Goal: Task Accomplishment & Management: Use online tool/utility

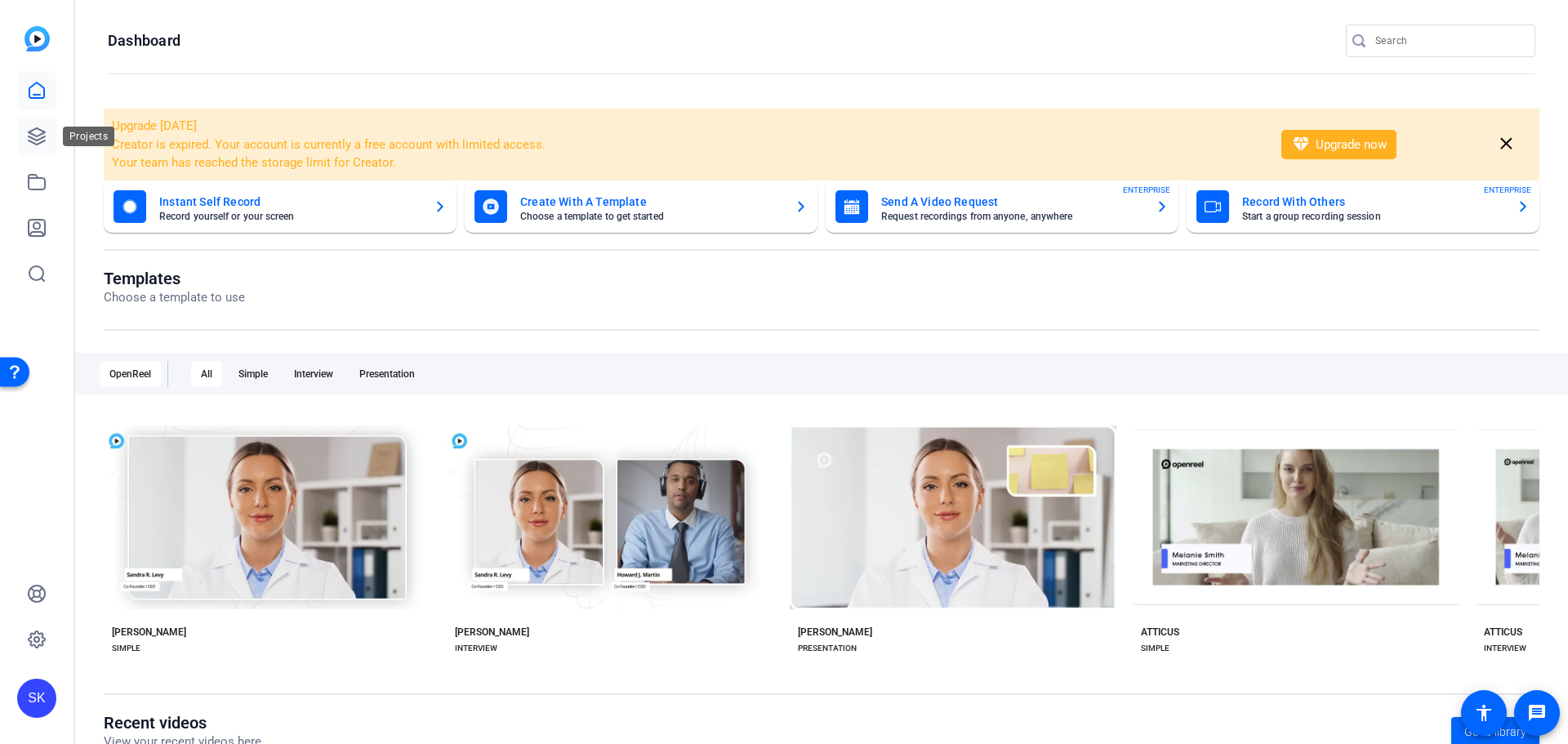
click at [37, 129] on icon at bounding box center [37, 136] width 16 height 16
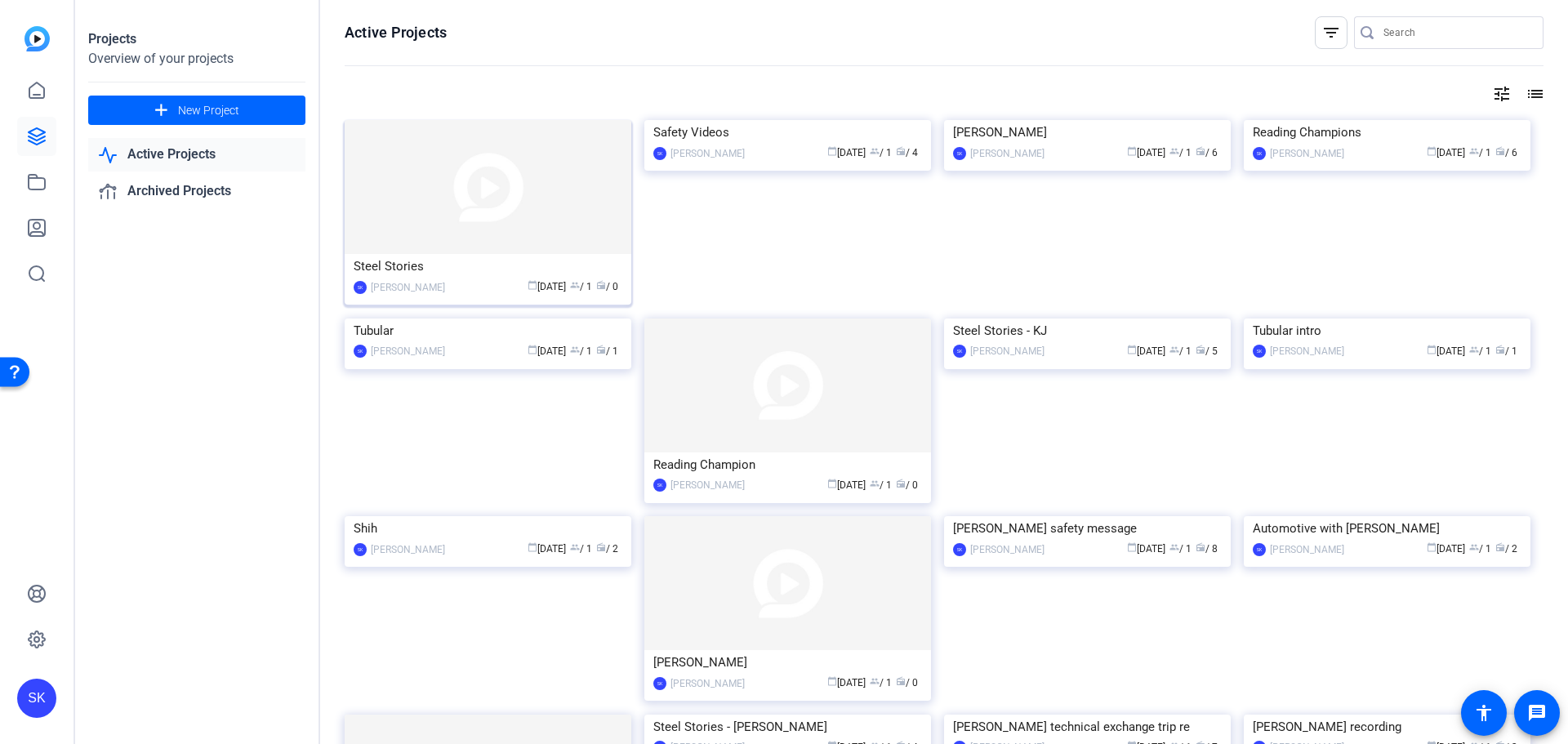
click at [398, 212] on img at bounding box center [488, 187] width 286 height 134
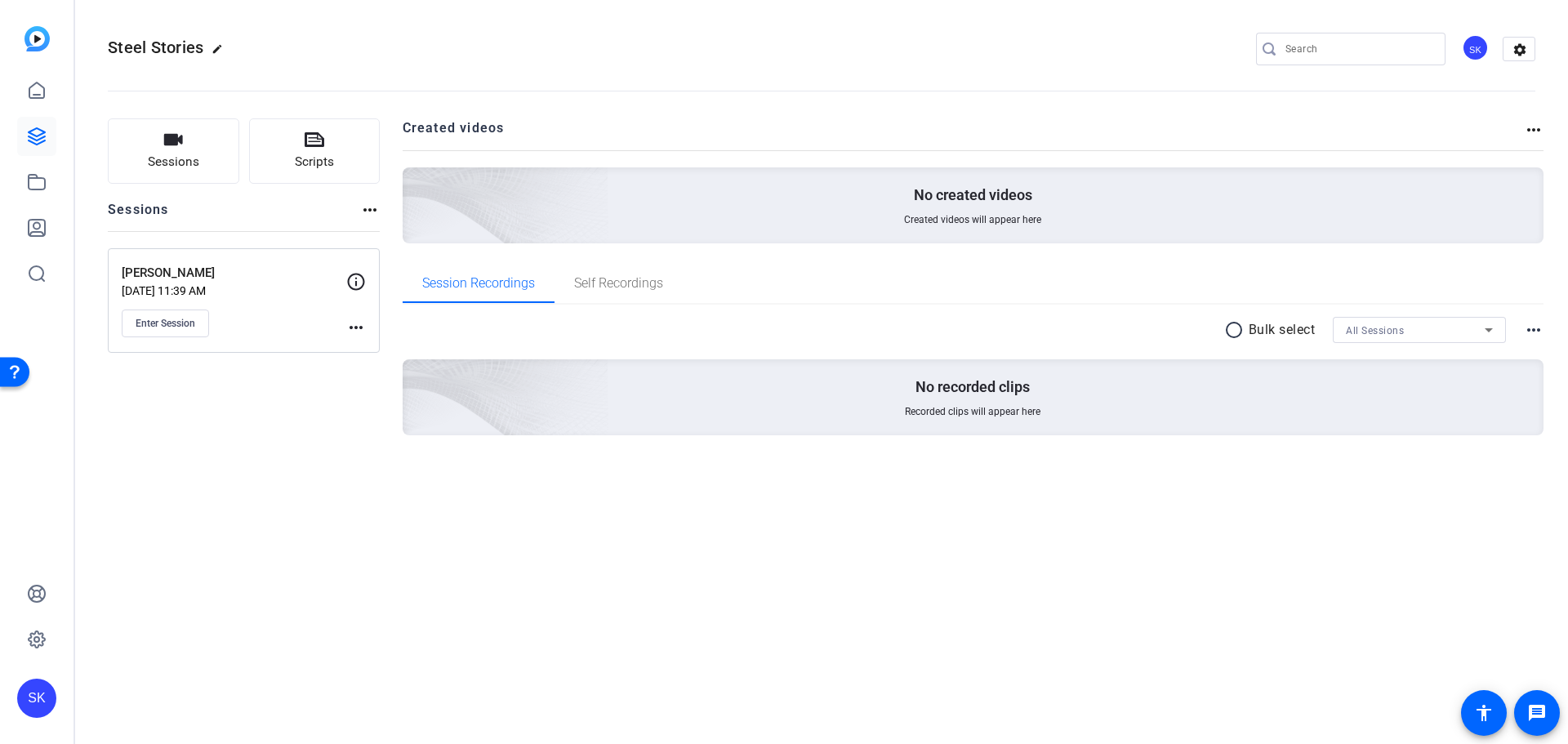
click at [198, 270] on p "[PERSON_NAME]" at bounding box center [234, 273] width 225 height 19
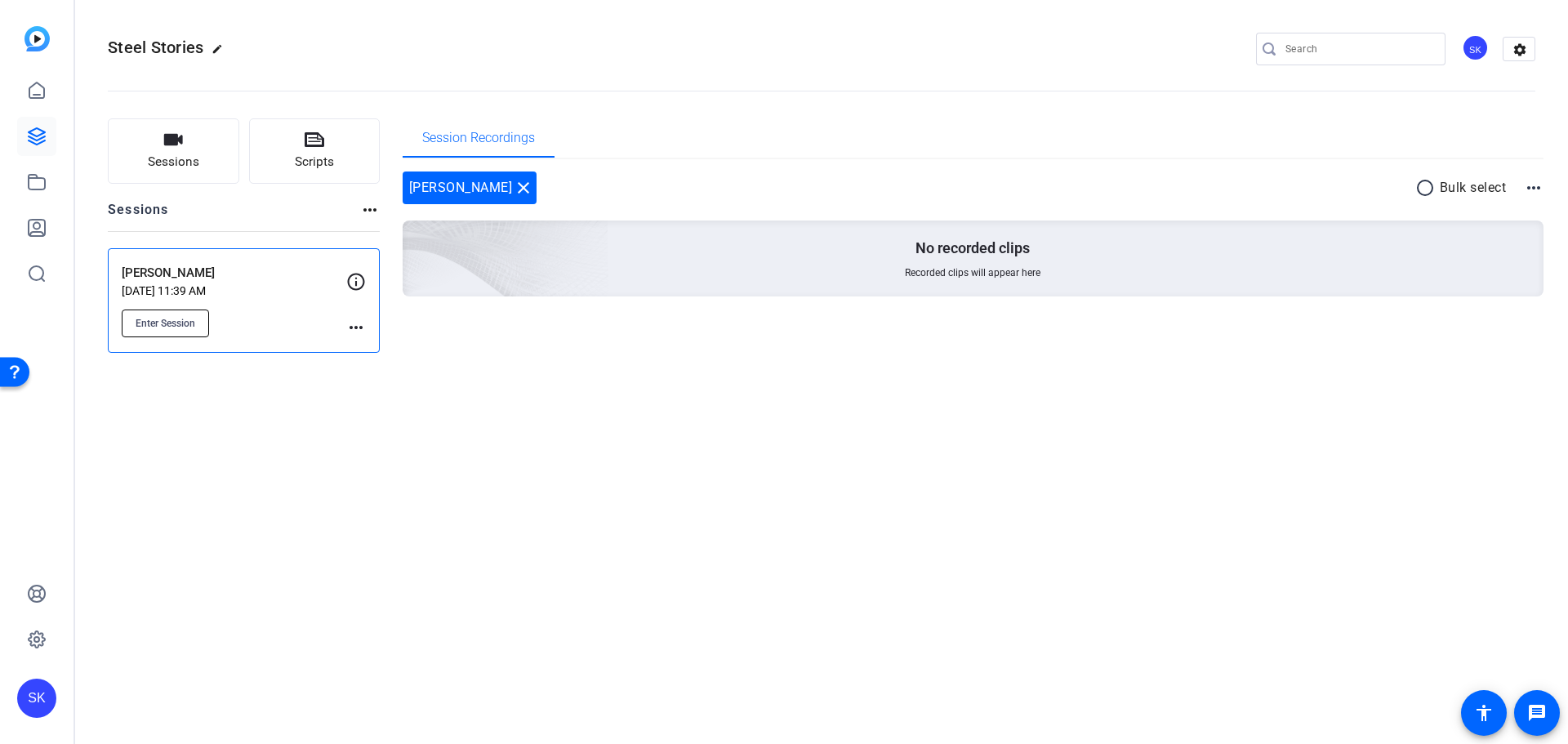
click at [190, 328] on span "Enter Session" at bounding box center [165, 323] width 59 height 13
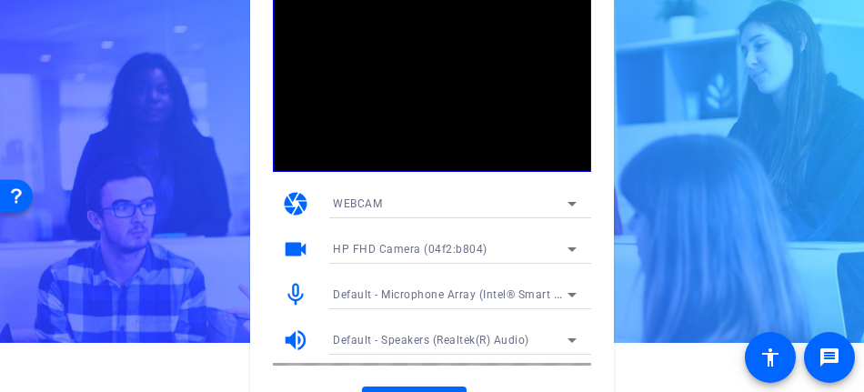
scroll to position [83, 0]
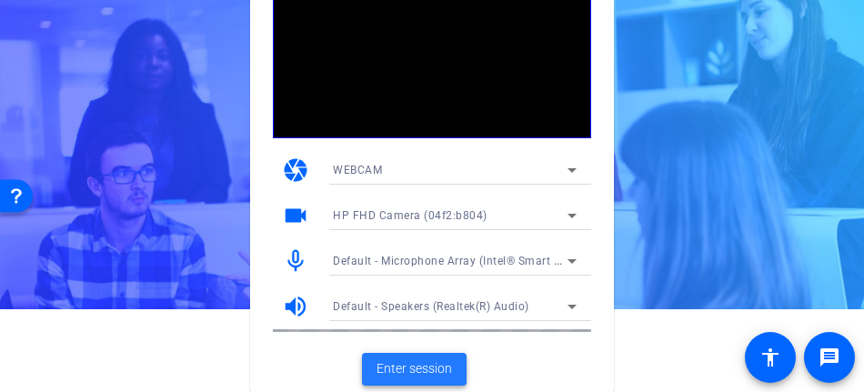
click at [419, 365] on span "Enter session" at bounding box center [414, 368] width 75 height 19
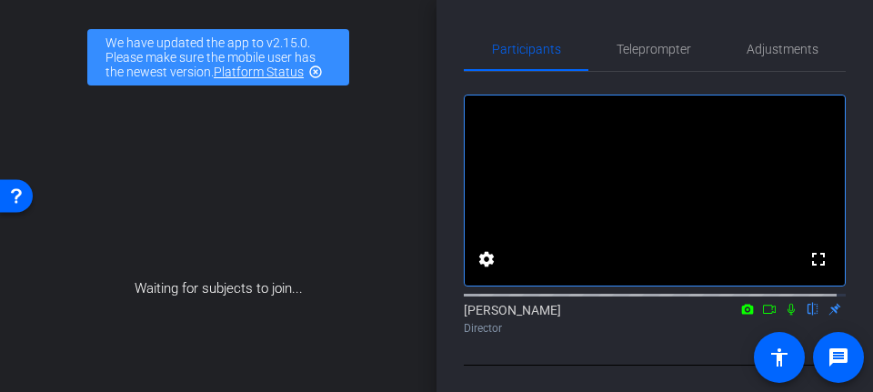
click at [783, 317] on mat-icon at bounding box center [791, 309] width 22 height 16
click at [764, 316] on icon at bounding box center [769, 309] width 15 height 13
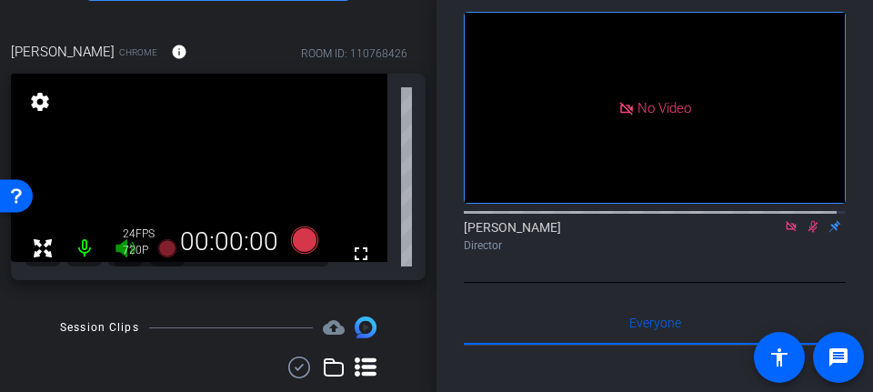
scroll to position [182, 0]
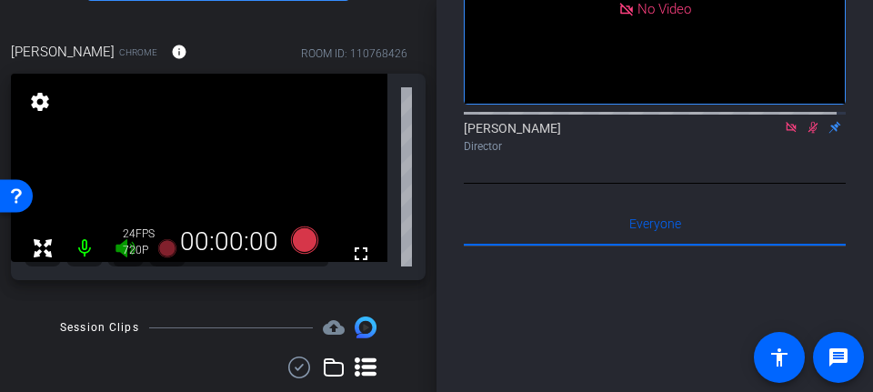
click at [784, 134] on icon at bounding box center [791, 127] width 15 height 13
click at [786, 134] on icon at bounding box center [791, 127] width 15 height 13
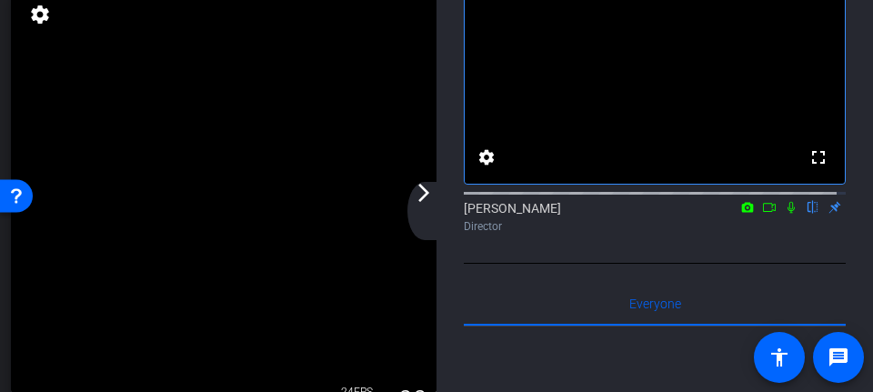
scroll to position [0, 0]
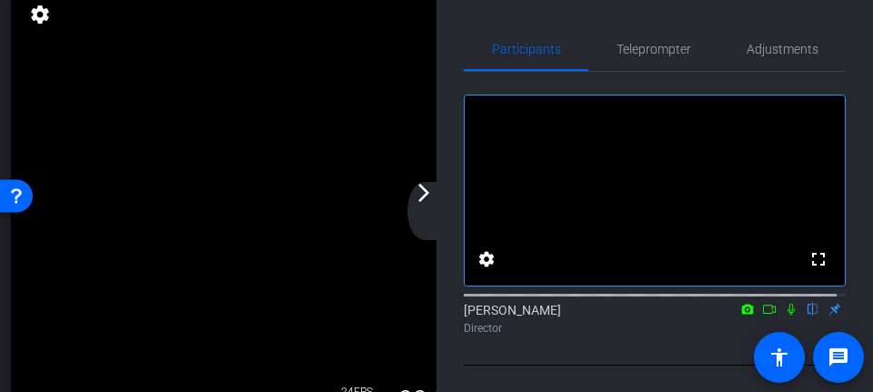
click at [427, 196] on mat-icon "arrow_forward_ios" at bounding box center [424, 193] width 22 height 22
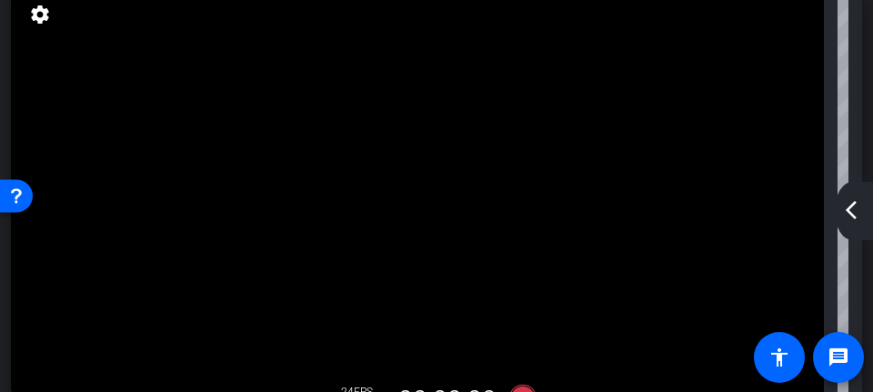
click at [852, 207] on mat-icon "arrow_back_ios_new" at bounding box center [851, 210] width 22 height 22
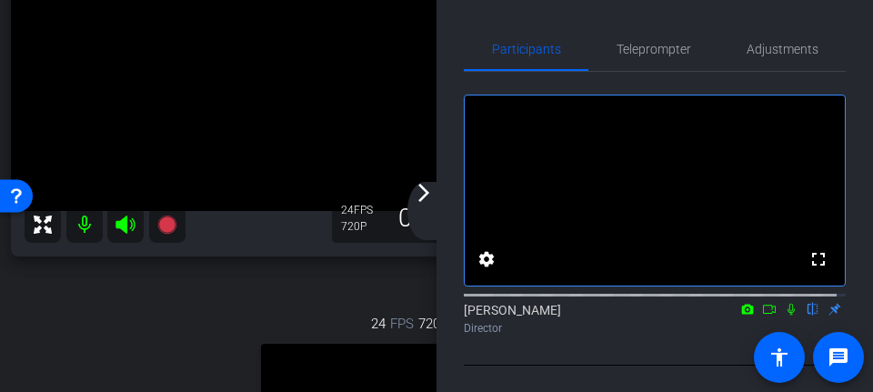
scroll to position [598, 0]
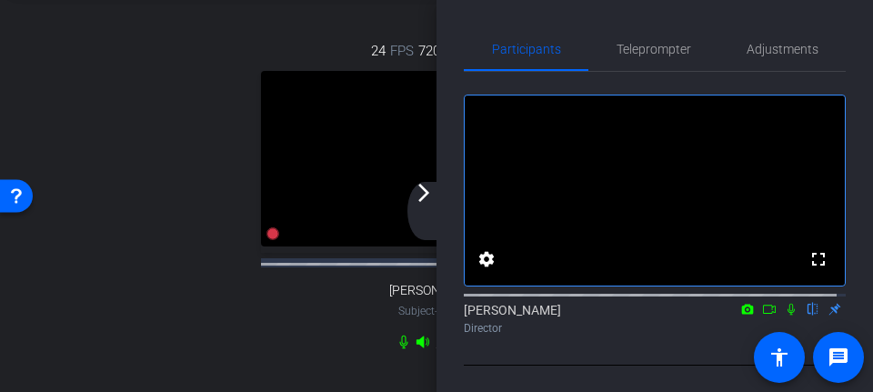
click at [340, 200] on video at bounding box center [436, 159] width 351 height 176
click at [427, 196] on mat-icon "arrow_forward_ios" at bounding box center [424, 193] width 22 height 22
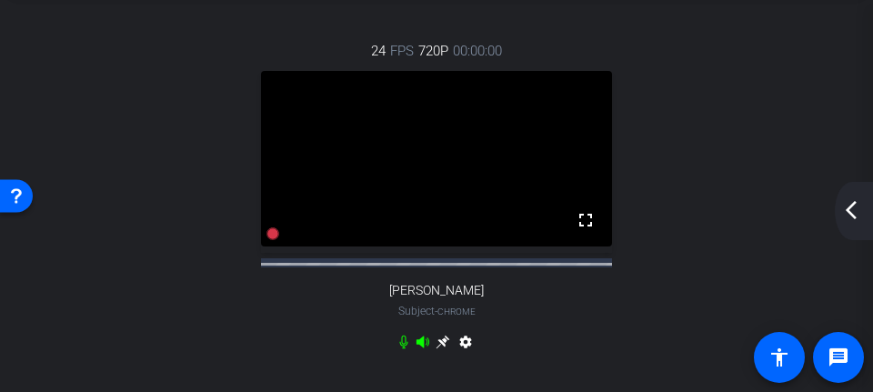
click at [854, 203] on mat-icon "arrow_back_ios_new" at bounding box center [851, 210] width 22 height 22
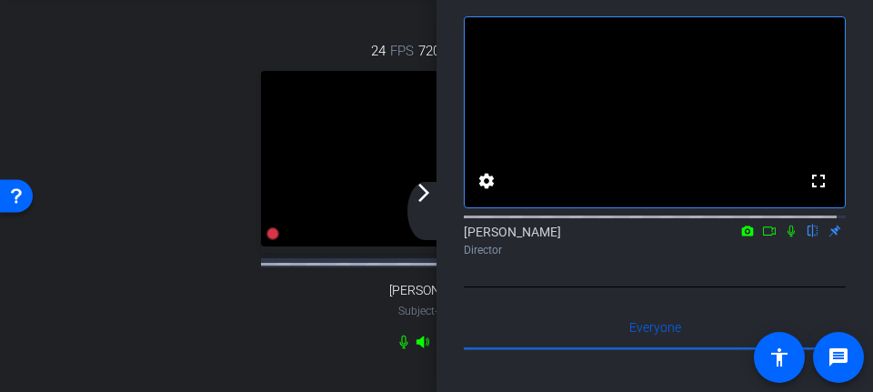
scroll to position [0, 0]
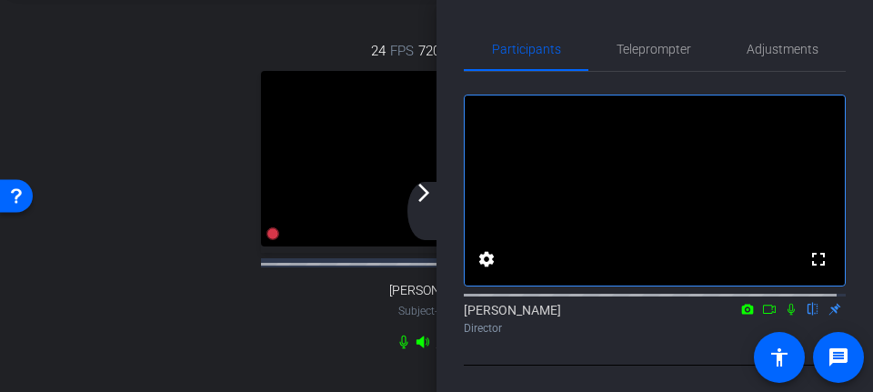
click at [86, 239] on div "24 FPS 720P 00:00:00 fullscreen [PERSON_NAME] Subject - Chrome settings" at bounding box center [436, 199] width 851 height 376
click at [422, 192] on mat-icon "arrow_forward_ios" at bounding box center [424, 193] width 22 height 22
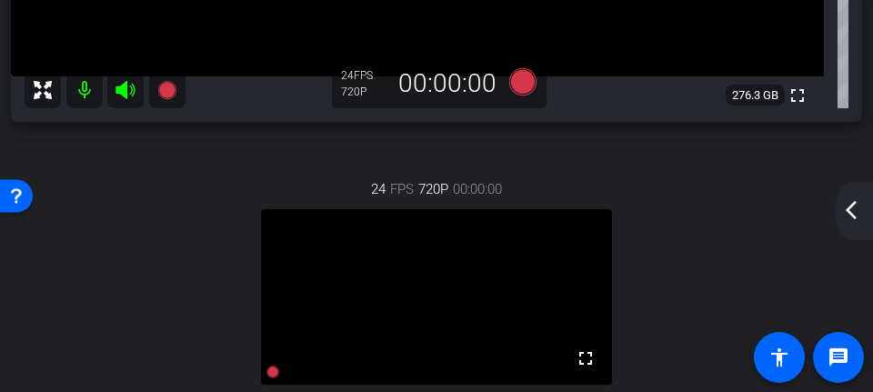
scroll to position [318, 0]
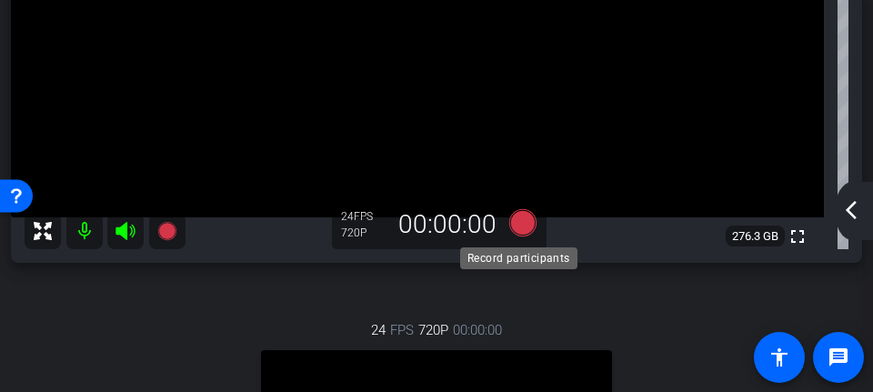
click at [514, 224] on icon at bounding box center [522, 222] width 27 height 27
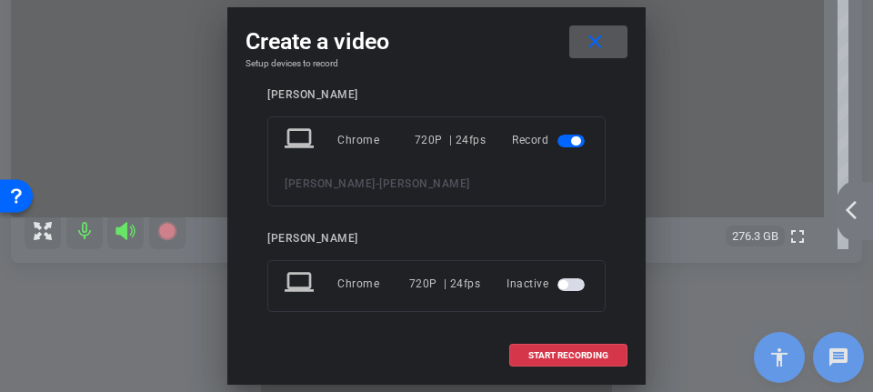
scroll to position [175, 0]
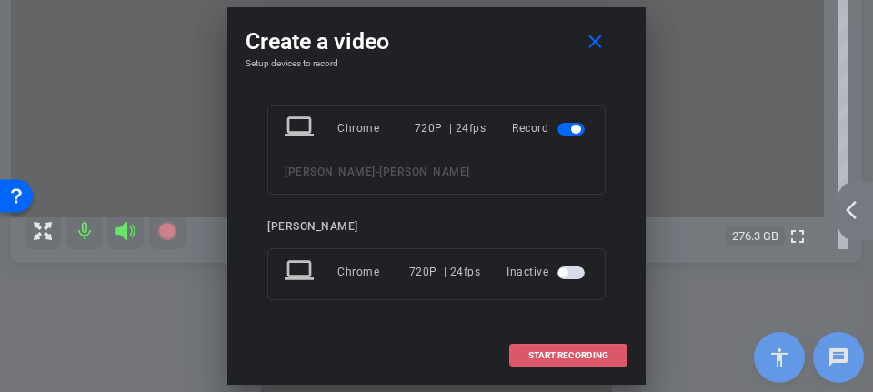
click at [568, 357] on span "START RECORDING" at bounding box center [568, 355] width 80 height 9
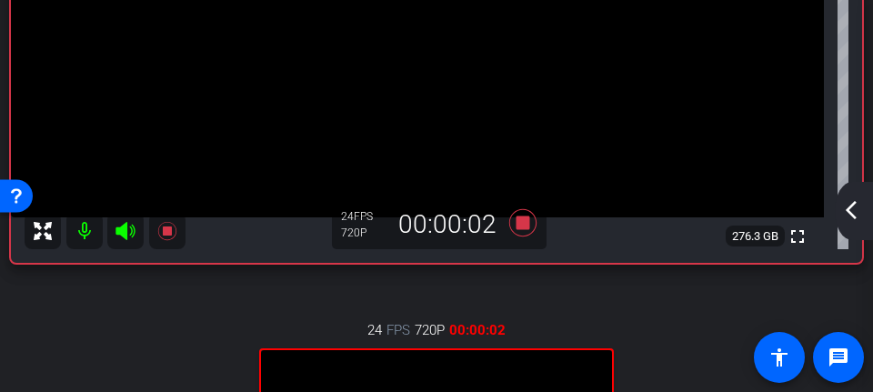
click at [860, 209] on mat-icon "arrow_back_ios_new" at bounding box center [851, 210] width 22 height 22
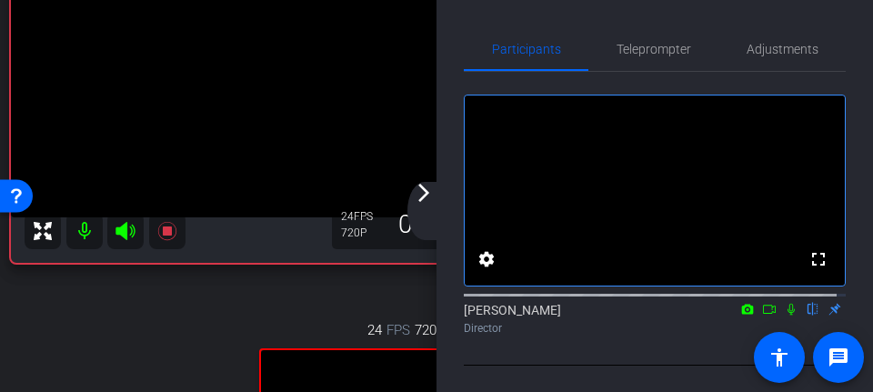
click at [762, 316] on icon at bounding box center [769, 309] width 15 height 13
click at [806, 316] on icon at bounding box center [813, 309] width 15 height 13
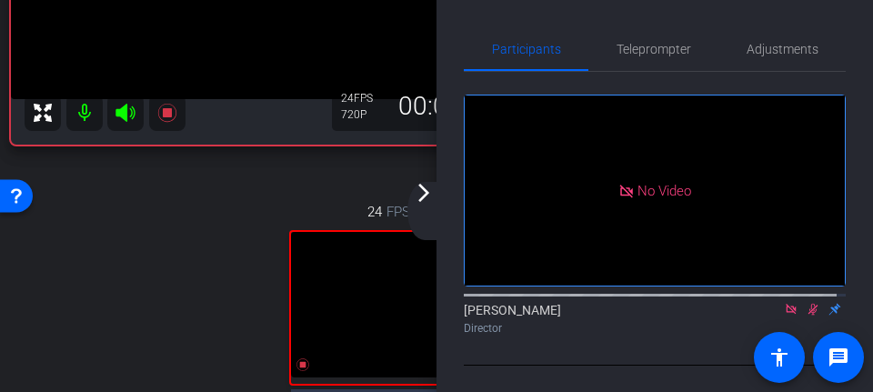
scroll to position [500, 0]
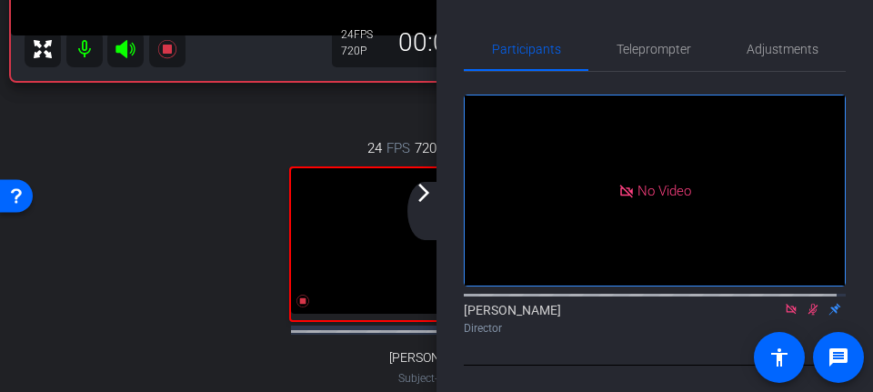
click at [428, 196] on mat-icon "arrow_forward_ios" at bounding box center [424, 193] width 22 height 22
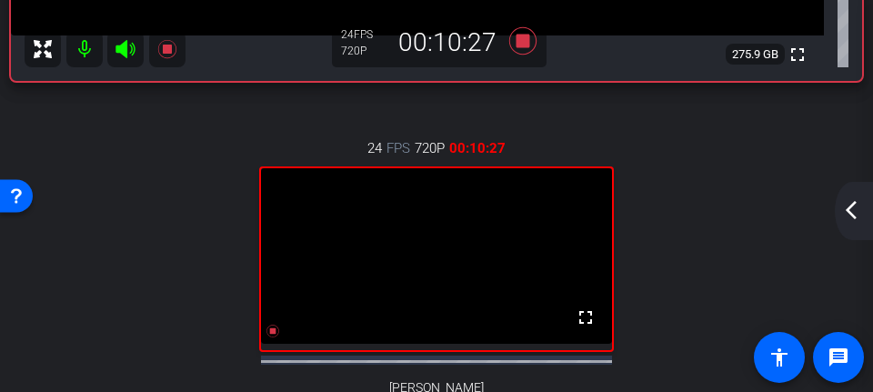
click at [860, 213] on mat-icon "arrow_back_ios_new" at bounding box center [851, 210] width 22 height 22
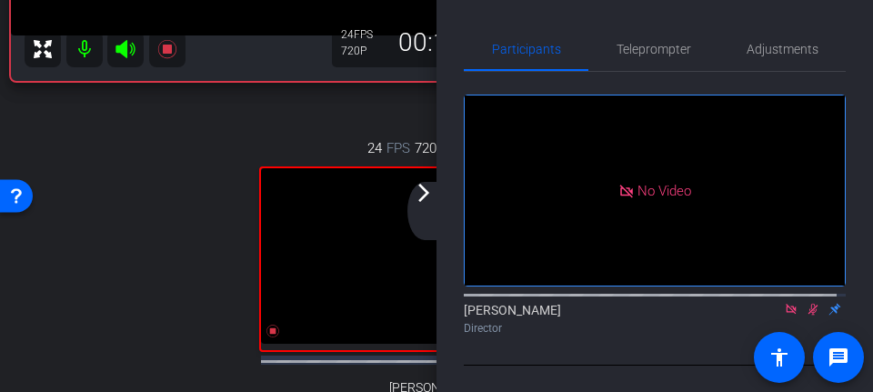
click at [427, 193] on mat-icon "arrow_forward_ios" at bounding box center [424, 193] width 22 height 22
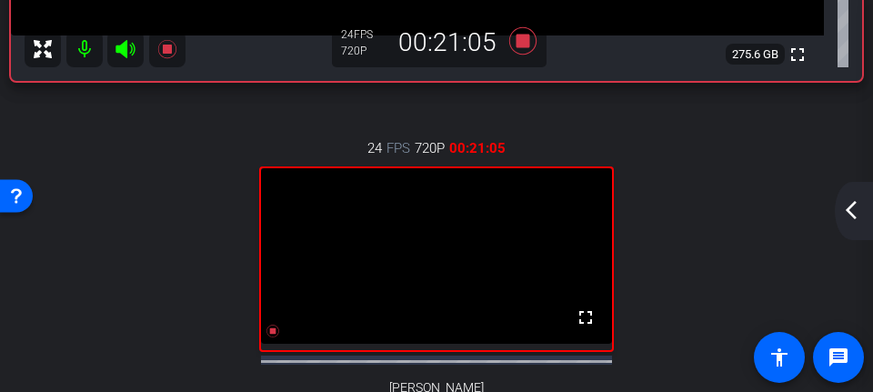
click at [849, 209] on mat-icon "arrow_back_ios_new" at bounding box center [851, 210] width 22 height 22
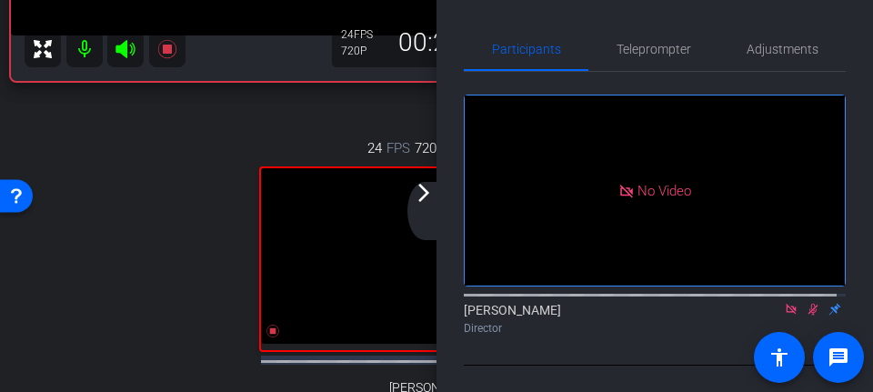
click at [806, 316] on icon at bounding box center [813, 309] width 15 height 13
click at [784, 301] on div at bounding box center [655, 294] width 382 height 15
click at [780, 301] on div at bounding box center [655, 294] width 382 height 15
click at [784, 316] on icon at bounding box center [791, 309] width 15 height 13
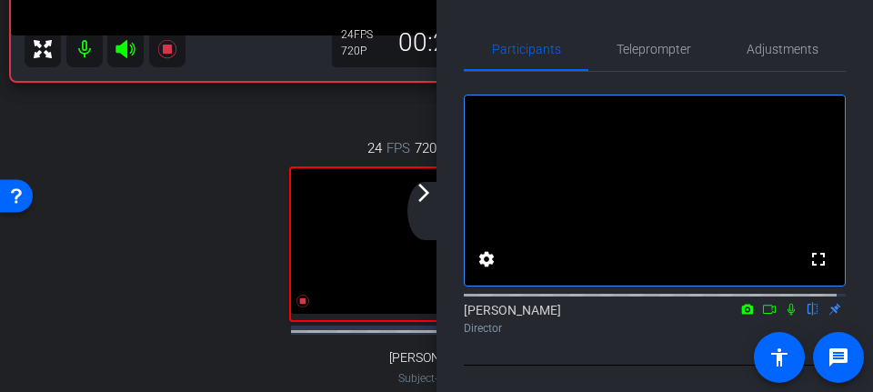
click at [428, 193] on mat-icon "arrow_forward_ios" at bounding box center [424, 193] width 22 height 22
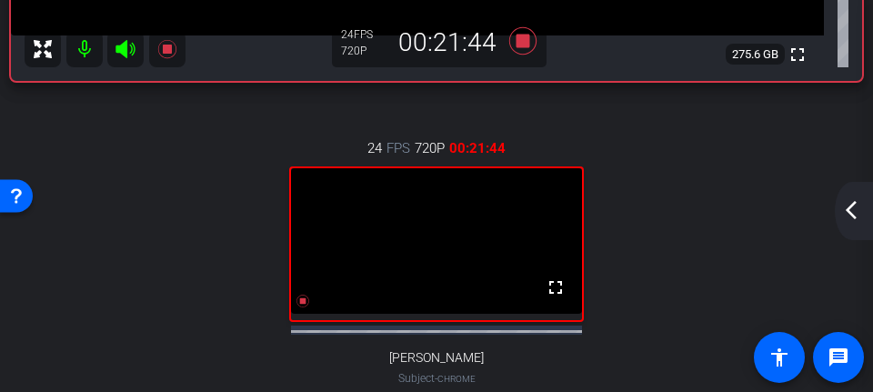
click at [850, 214] on mat-icon "arrow_back_ios_new" at bounding box center [851, 210] width 22 height 22
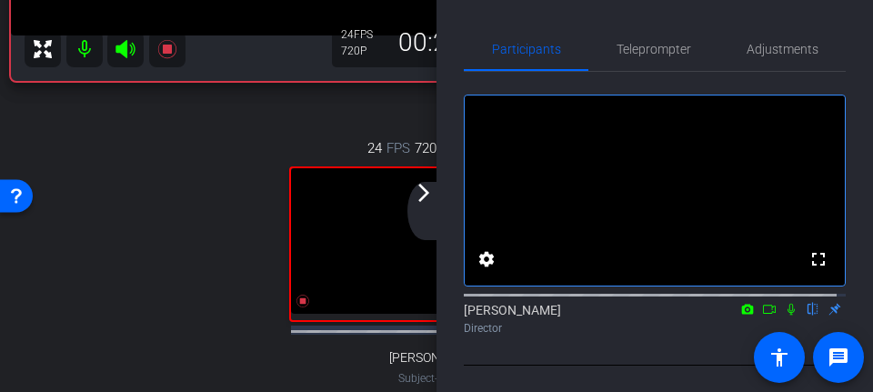
click at [785, 317] on mat-icon at bounding box center [791, 309] width 22 height 16
click at [762, 317] on mat-icon at bounding box center [770, 309] width 22 height 16
click at [428, 191] on mat-icon "arrow_forward_ios" at bounding box center [424, 193] width 22 height 22
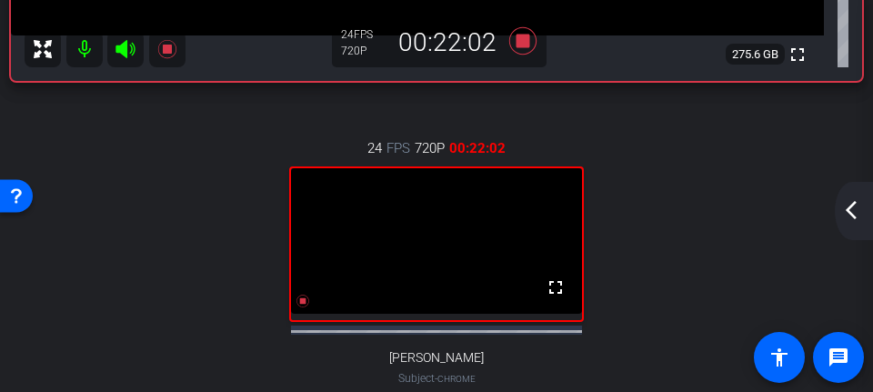
click at [850, 198] on div "arrow_back_ios_new arrow_forward_ios" at bounding box center [854, 211] width 38 height 58
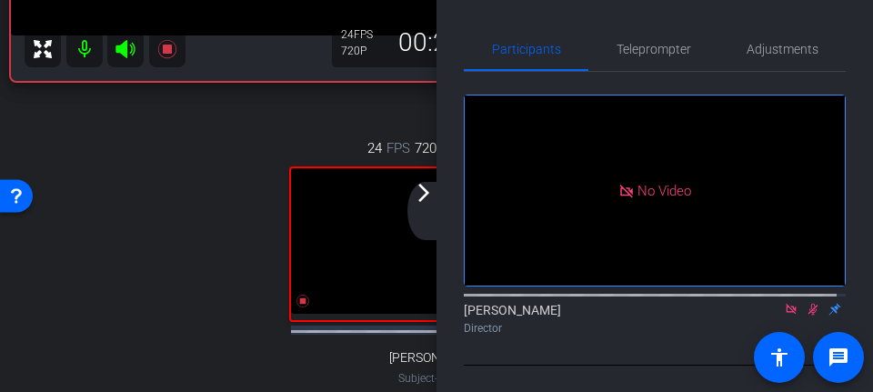
click at [802, 317] on mat-icon at bounding box center [813, 309] width 22 height 16
click at [780, 317] on mat-icon at bounding box center [791, 309] width 22 height 16
click at [126, 220] on div "24 FPS 720P 00:22:06 fullscreen [PERSON_NAME] Subject - Chrome settings" at bounding box center [436, 281] width 851 height 346
click at [784, 316] on icon at bounding box center [791, 309] width 15 height 13
click at [761, 317] on mat-icon at bounding box center [770, 309] width 22 height 16
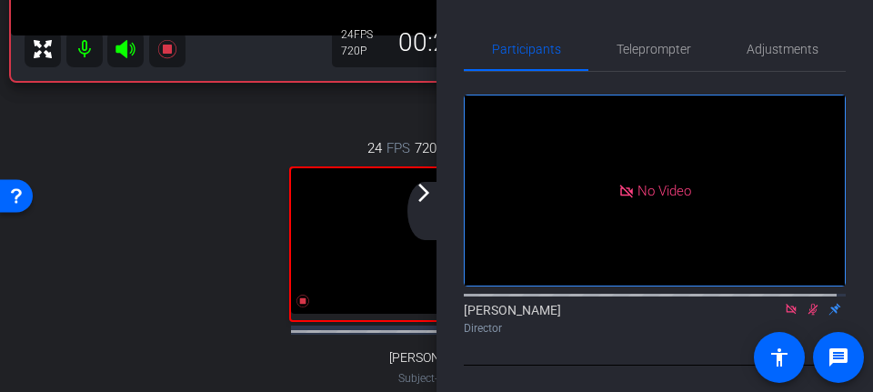
click at [419, 190] on mat-icon "arrow_forward_ios" at bounding box center [424, 193] width 22 height 22
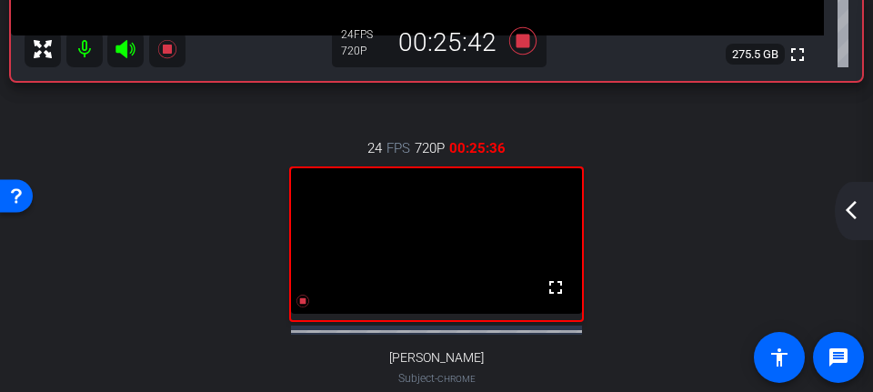
click at [853, 216] on mat-icon "arrow_back_ios_new" at bounding box center [851, 210] width 22 height 22
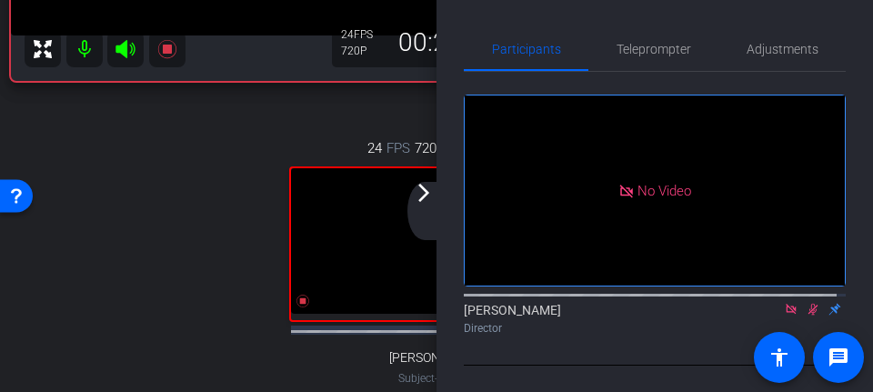
scroll to position [91, 0]
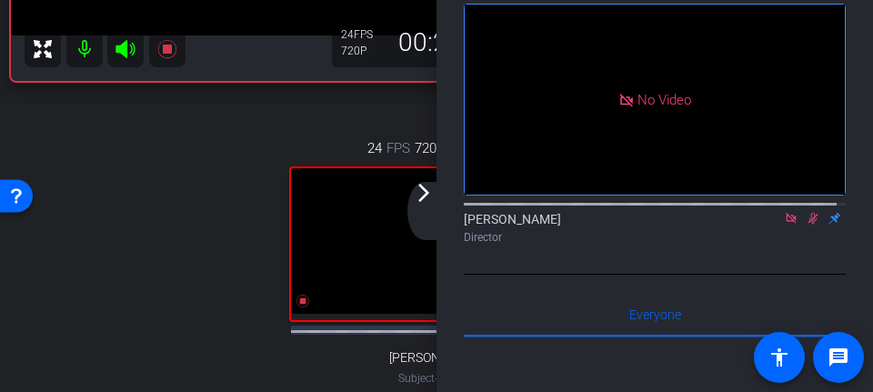
click at [808, 225] on icon at bounding box center [813, 218] width 15 height 13
click at [785, 225] on icon at bounding box center [791, 218] width 15 height 13
click at [216, 250] on div "24 FPS 720P 00:25:36 fullscreen [PERSON_NAME] Subject - Chrome settings" at bounding box center [436, 281] width 851 height 346
click at [429, 191] on mat-icon "arrow_forward_ios" at bounding box center [424, 193] width 22 height 22
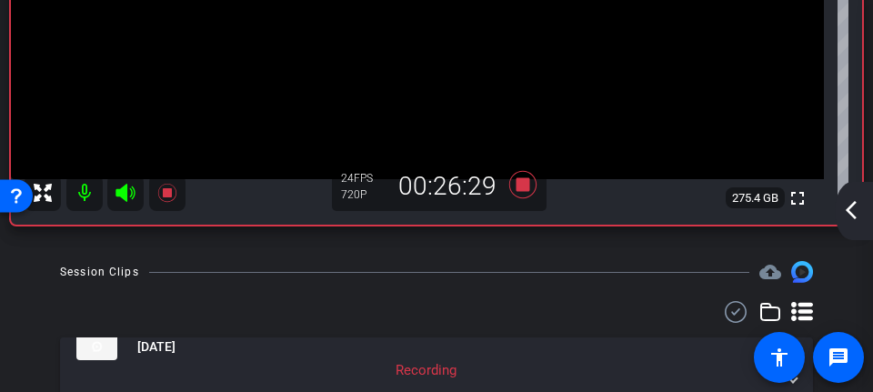
scroll to position [448, 0]
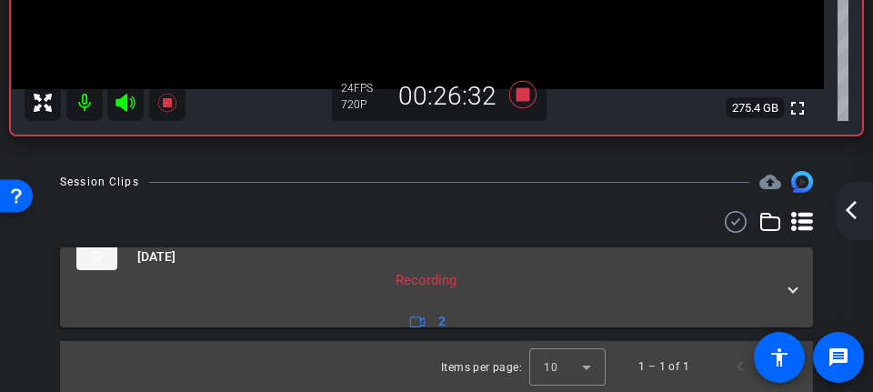
click at [779, 282] on div "[DATE] Recording 2" at bounding box center [432, 288] width 713 height 90
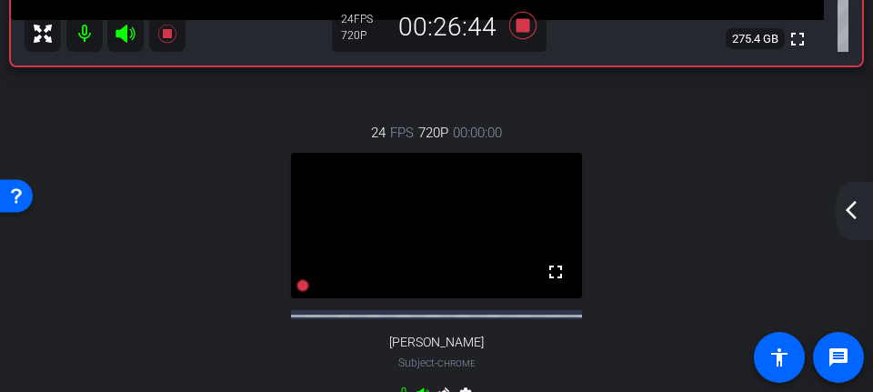
scroll to position [510, 0]
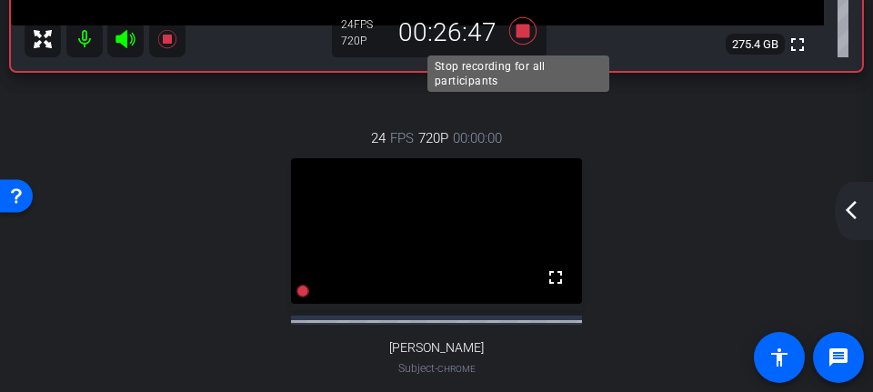
click at [528, 30] on icon at bounding box center [523, 31] width 44 height 33
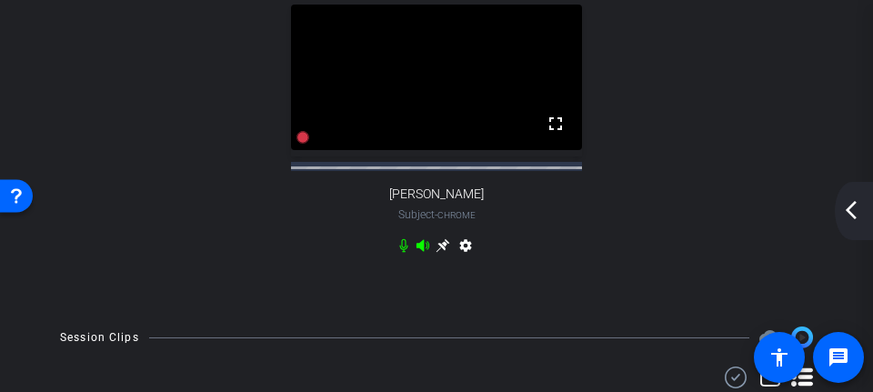
scroll to position [937, 0]
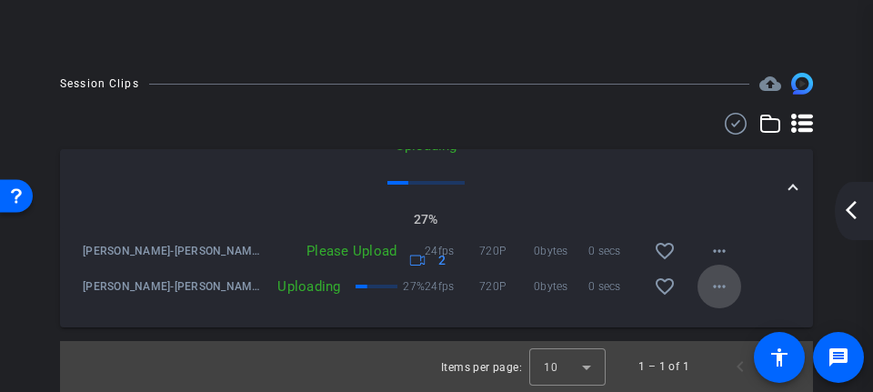
click at [719, 291] on mat-icon "more_horiz" at bounding box center [720, 287] width 22 height 22
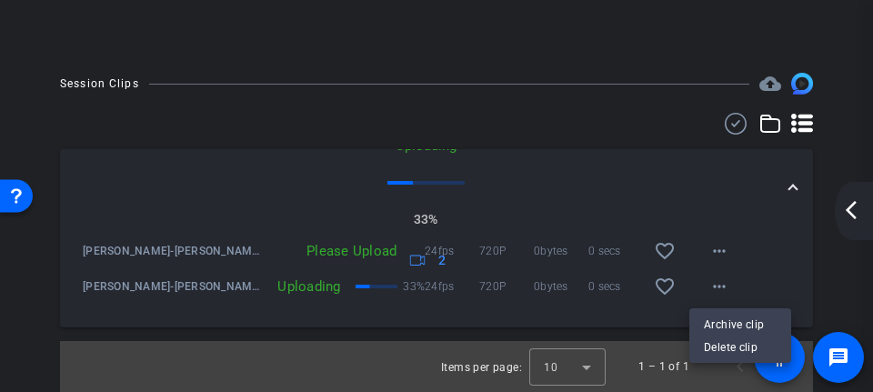
click at [766, 272] on div at bounding box center [436, 196] width 873 height 392
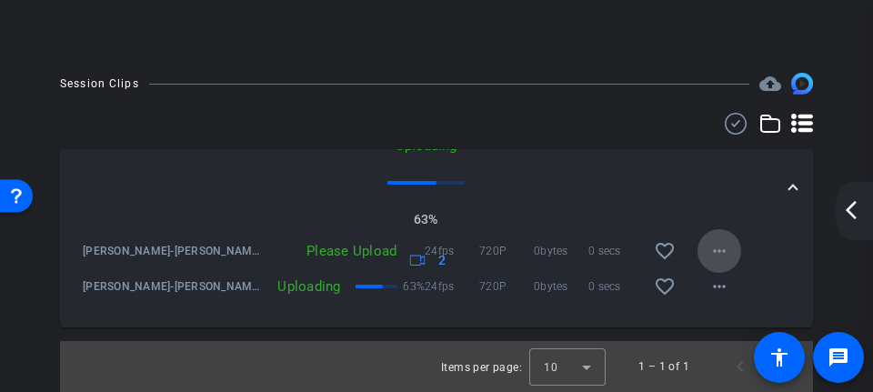
click at [709, 250] on mat-icon "more_horiz" at bounding box center [720, 251] width 22 height 22
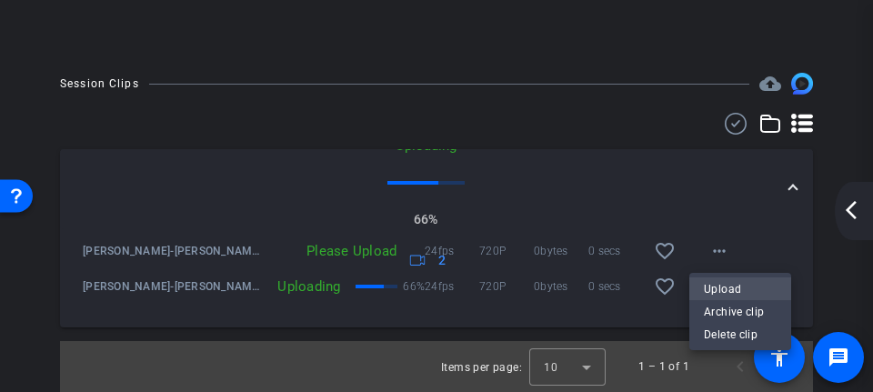
click at [718, 288] on span "Upload" at bounding box center [740, 288] width 73 height 22
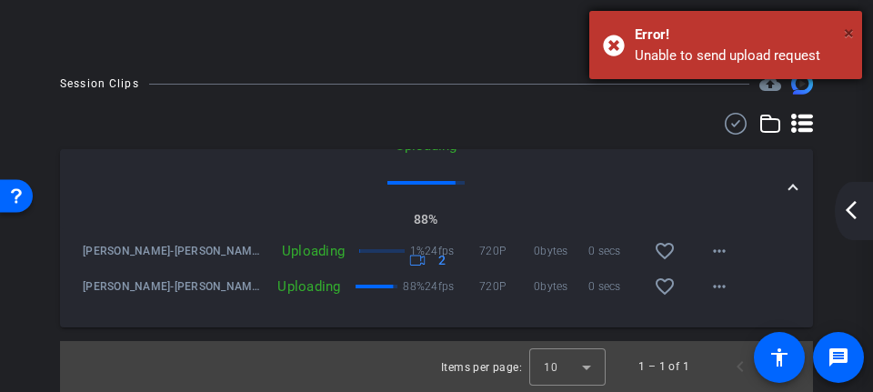
click at [844, 27] on span "×" at bounding box center [849, 33] width 10 height 22
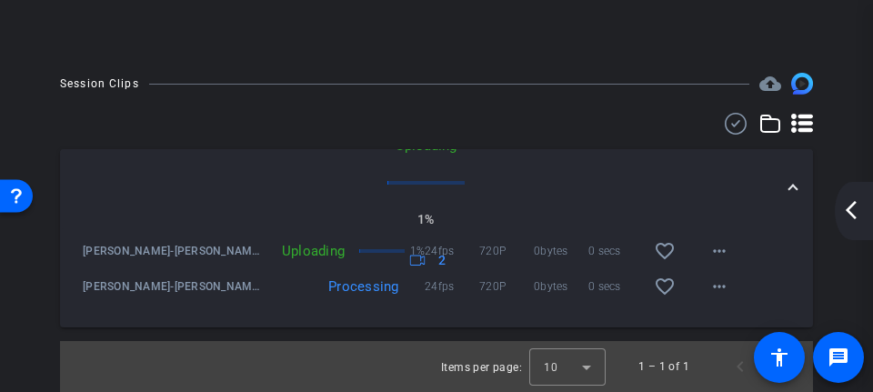
drag, startPoint x: 700, startPoint y: 246, endPoint x: 699, endPoint y: 191, distance: 55.5
click at [699, 191] on mat-expansion-panel "[DATE] Uploading 1% 2 [PERSON_NAME]-[PERSON_NAME]-2025-10-10-15-10-11-714-1 Upl…" at bounding box center [436, 238] width 753 height 178
click at [711, 242] on mat-icon "more_horiz" at bounding box center [720, 251] width 22 height 22
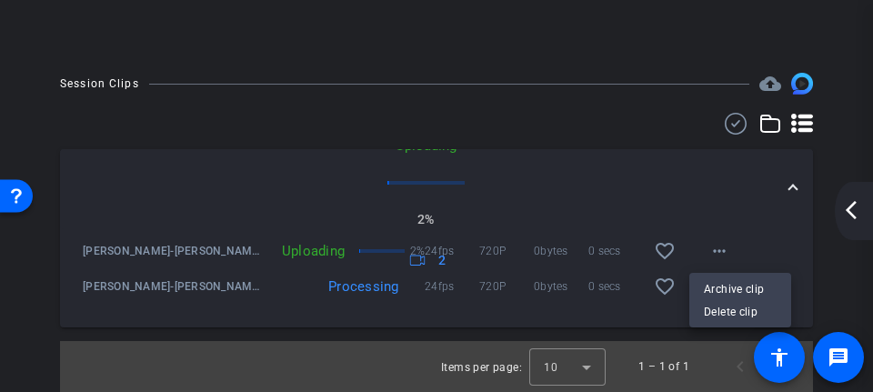
click at [697, 207] on div at bounding box center [436, 196] width 873 height 392
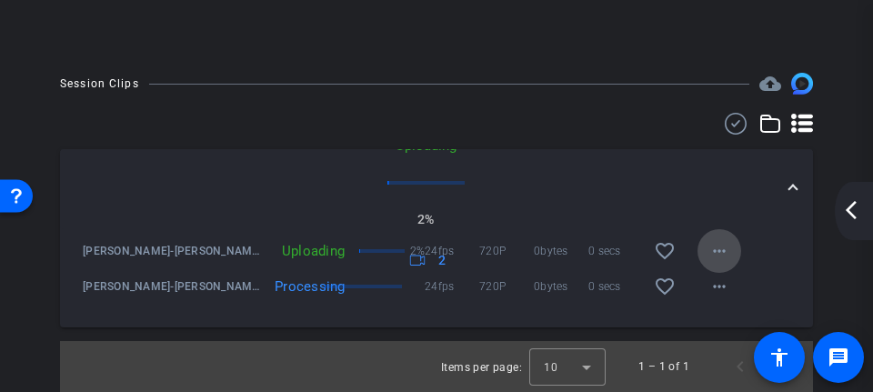
click at [718, 248] on mat-icon "more_horiz" at bounding box center [720, 251] width 22 height 22
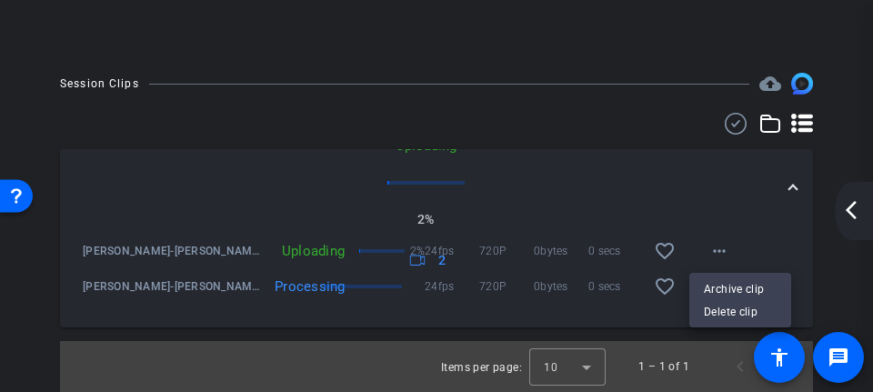
click at [710, 200] on div at bounding box center [436, 196] width 873 height 392
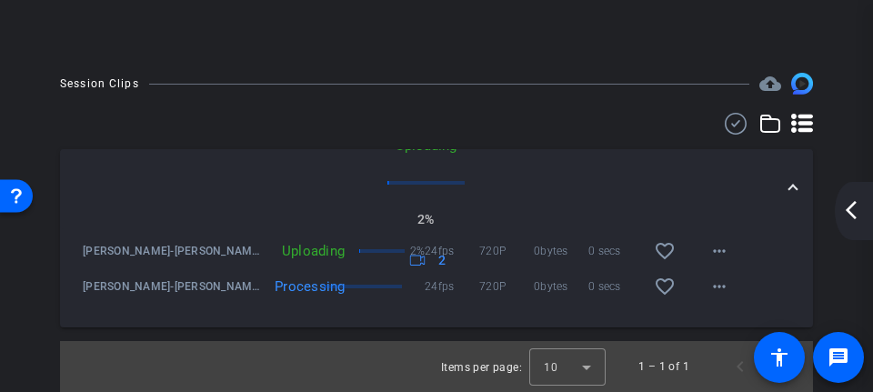
click at [329, 247] on mat-panel-description "Uploading 2% 2" at bounding box center [425, 204] width 699 height 136
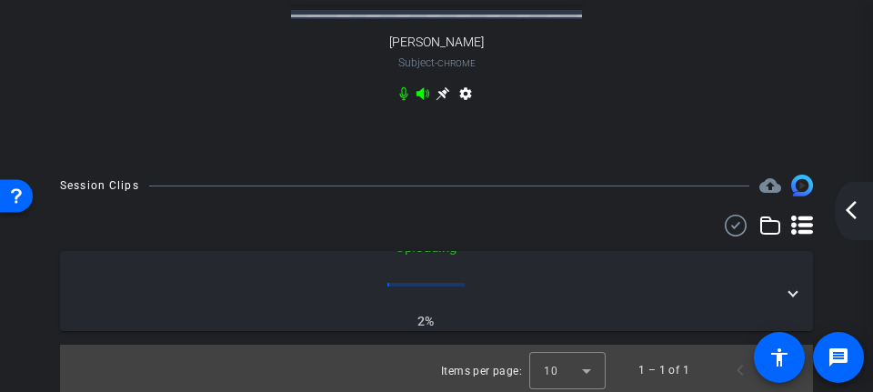
scroll to position [839, 0]
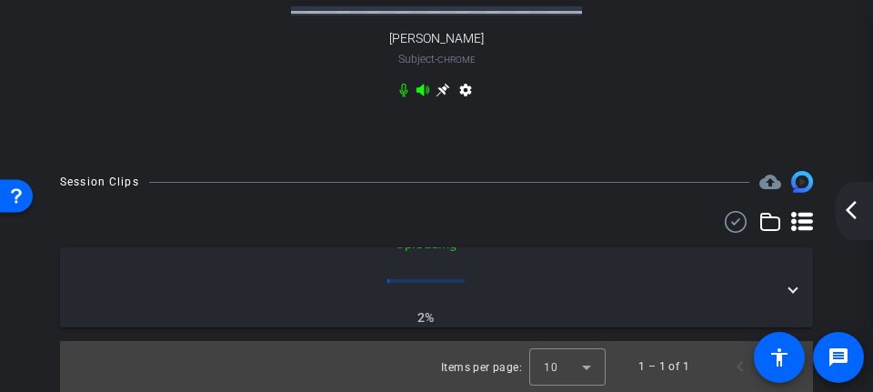
click at [815, 281] on div "Session Clips cloud_upload [DATE] Uploading 2% 2 [PERSON_NAME]-[PERSON_NAME]-20…" at bounding box center [436, 281] width 862 height 221
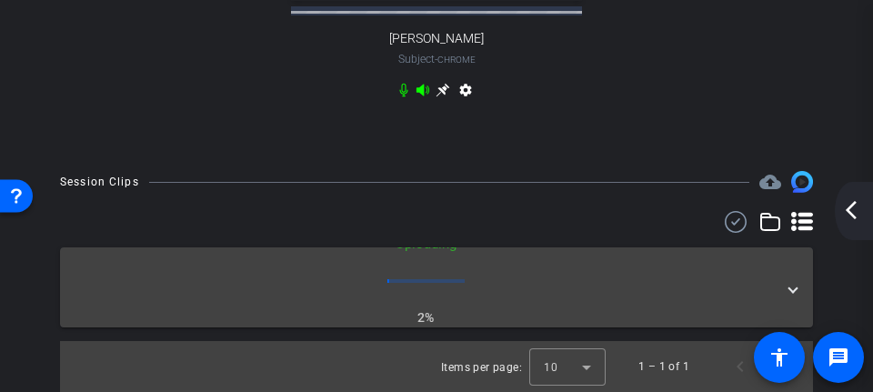
click at [790, 286] on span at bounding box center [793, 287] width 7 height 19
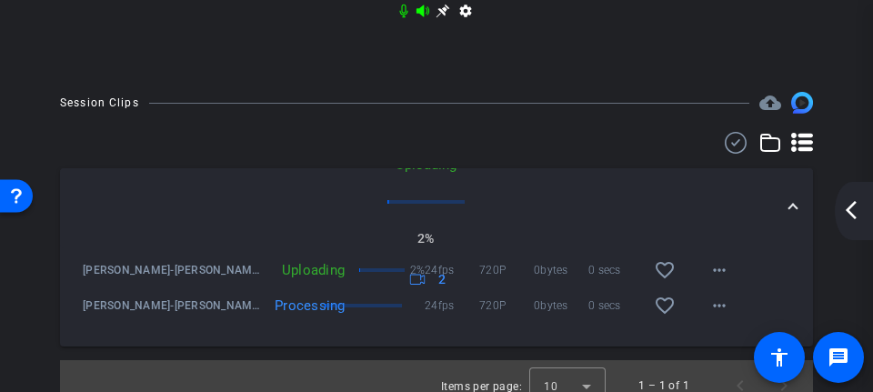
scroll to position [937, 0]
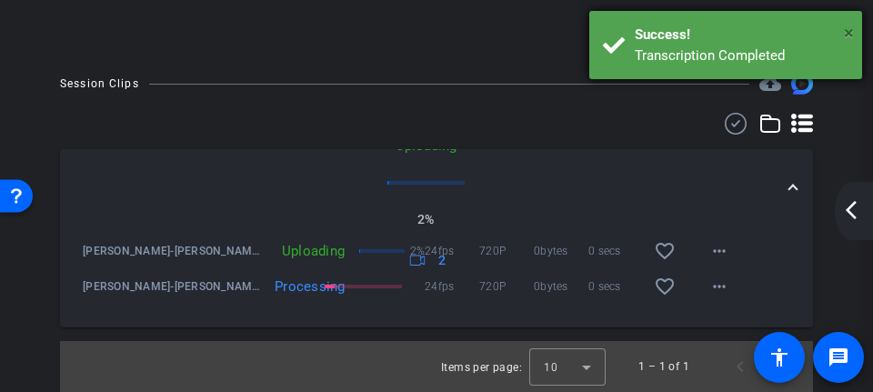
click at [845, 29] on span "×" at bounding box center [849, 33] width 10 height 22
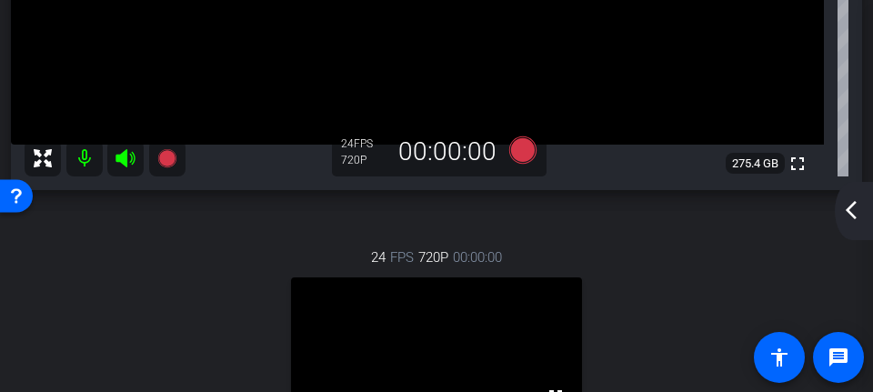
scroll to position [482, 0]
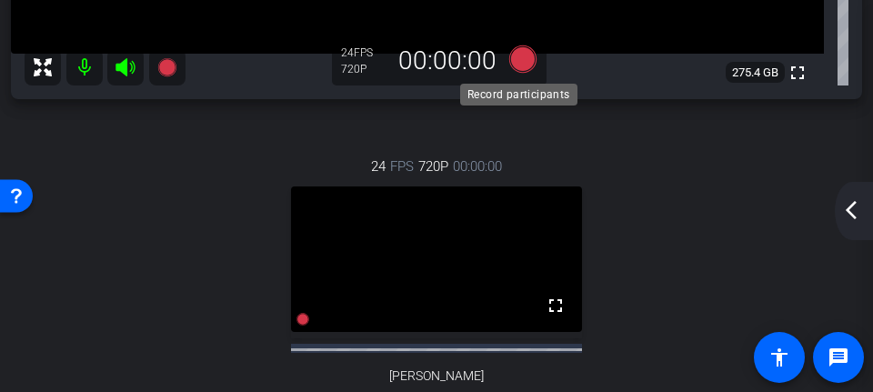
click at [510, 57] on icon at bounding box center [522, 58] width 27 height 27
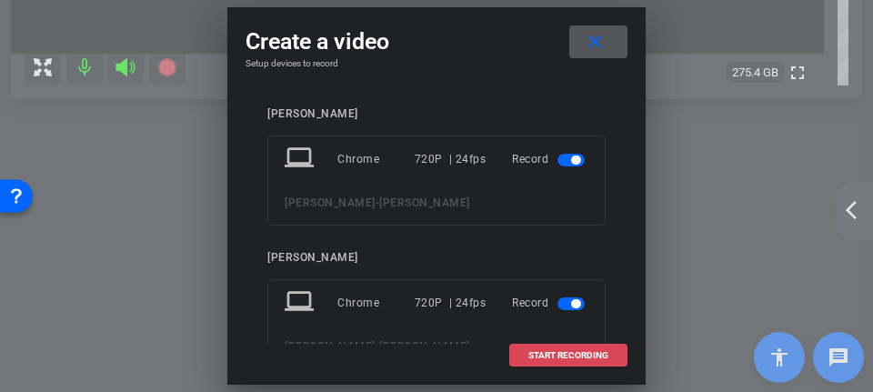
click at [555, 346] on span at bounding box center [568, 356] width 116 height 44
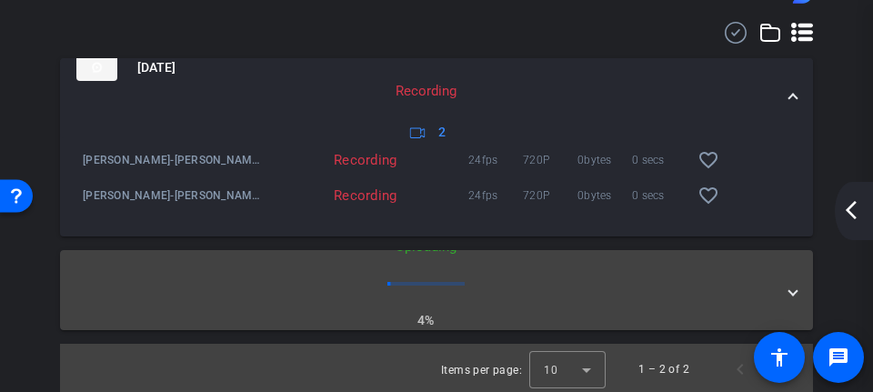
scroll to position [1031, 0]
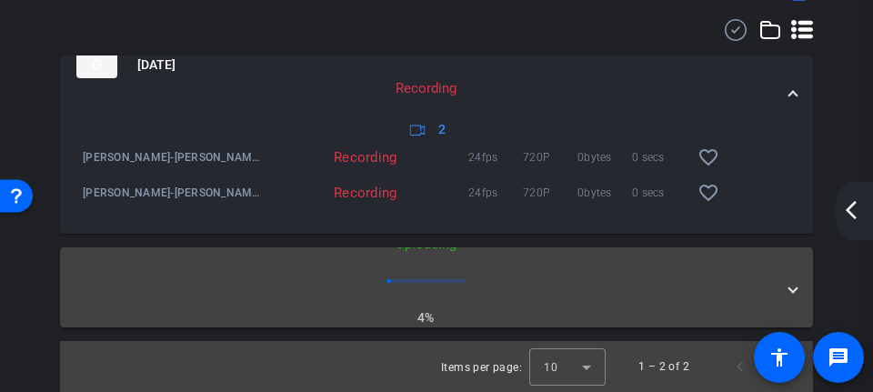
click at [790, 285] on span at bounding box center [793, 287] width 7 height 19
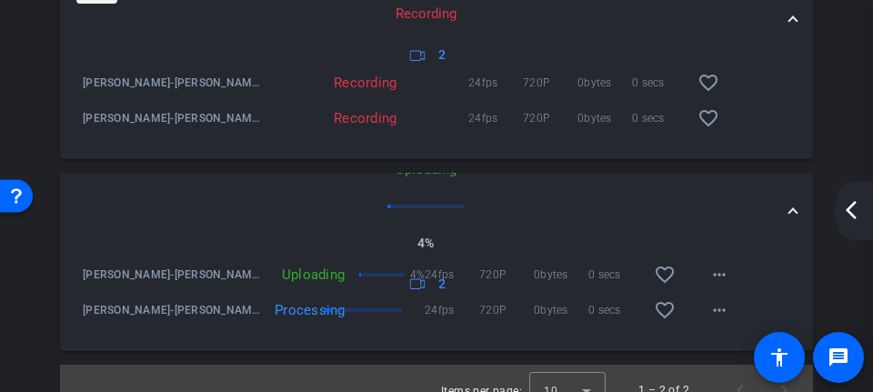
scroll to position [1122, 0]
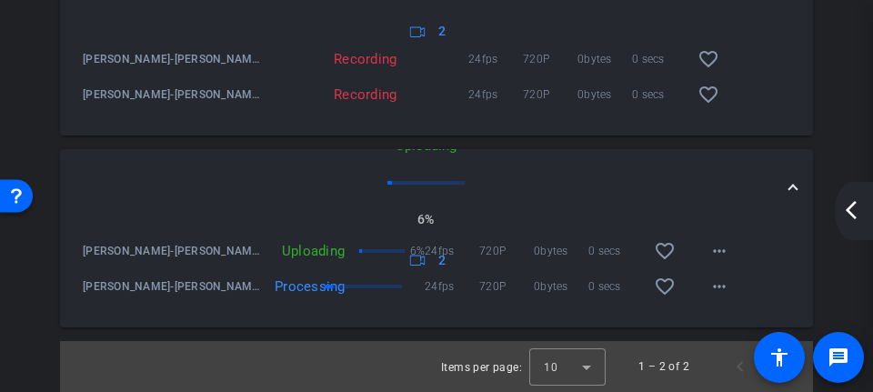
click at [853, 214] on mat-icon "arrow_back_ios_new" at bounding box center [851, 210] width 22 height 22
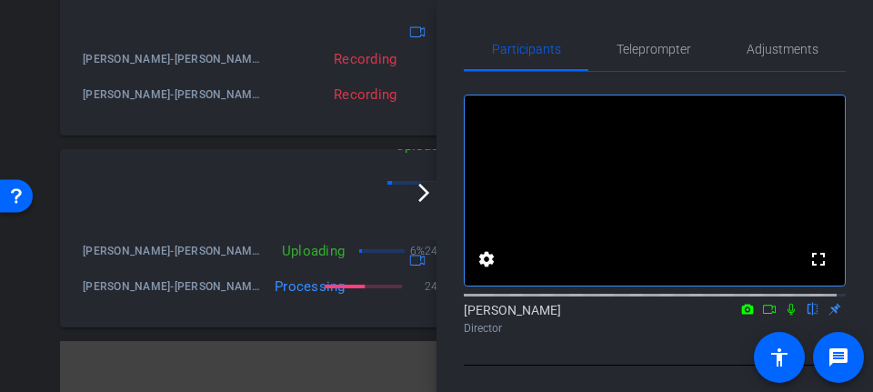
click at [784, 316] on icon at bounding box center [791, 309] width 15 height 13
click at [762, 316] on icon at bounding box center [769, 309] width 15 height 13
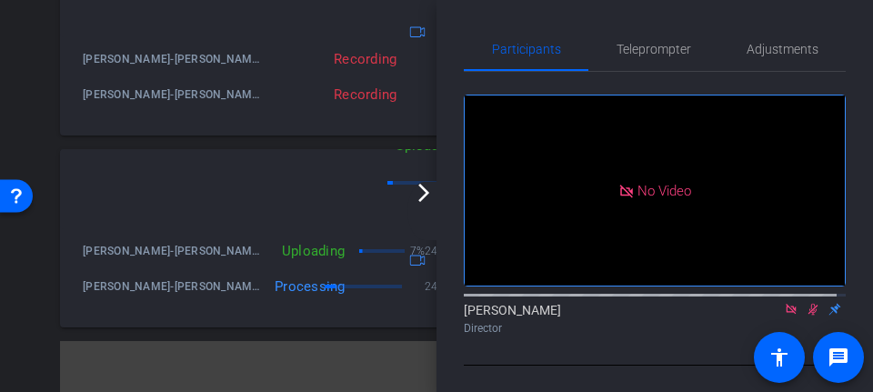
click at [427, 199] on mat-icon "arrow_forward_ios" at bounding box center [424, 193] width 22 height 22
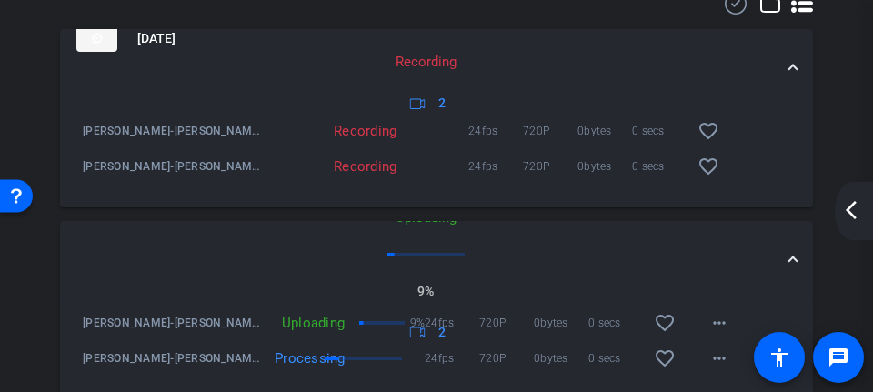
scroll to position [1129, 0]
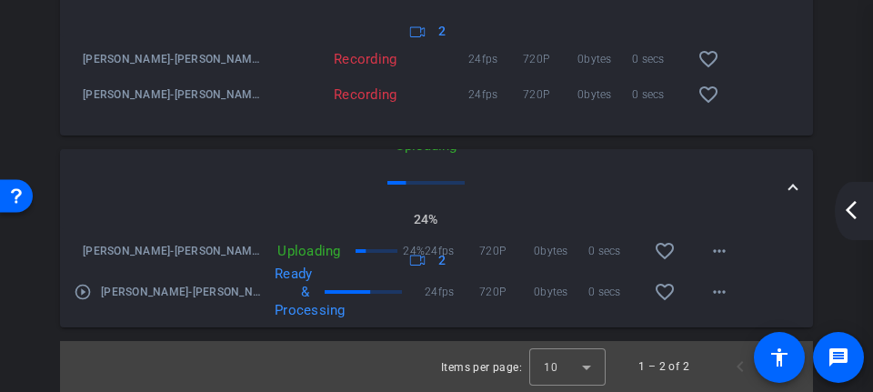
click at [843, 210] on mat-icon "arrow_back_ios_new" at bounding box center [851, 210] width 22 height 22
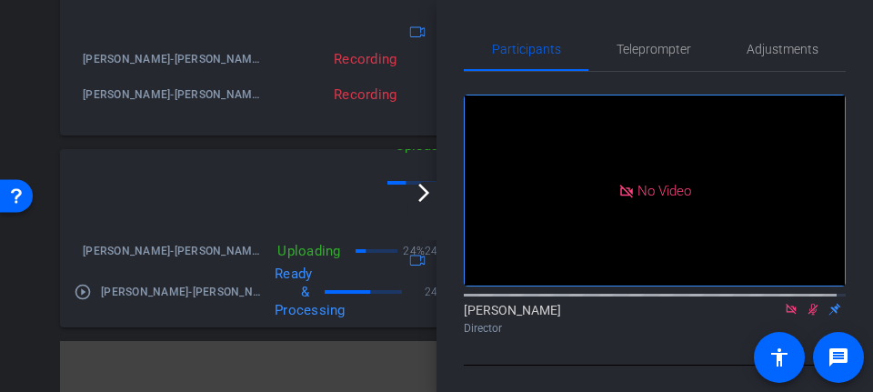
click at [431, 187] on mat-icon "arrow_forward_ios" at bounding box center [424, 193] width 22 height 22
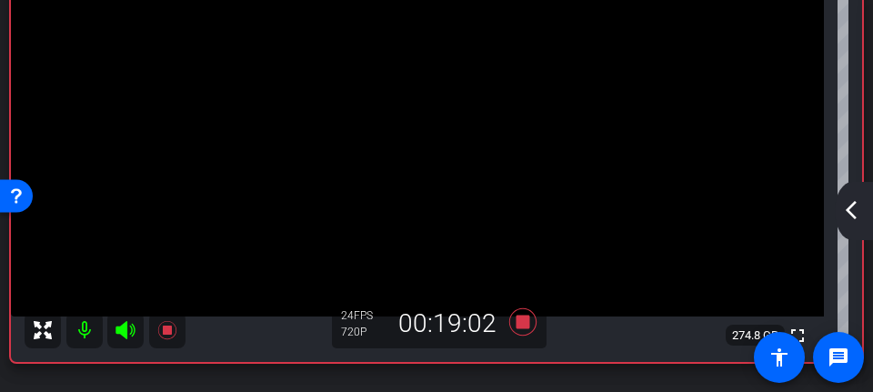
scroll to position [401, 0]
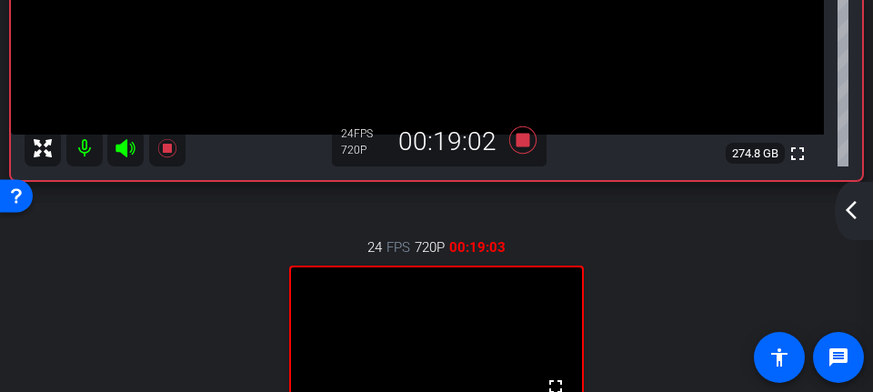
click at [857, 205] on mat-icon "arrow_back_ios_new" at bounding box center [851, 210] width 22 height 22
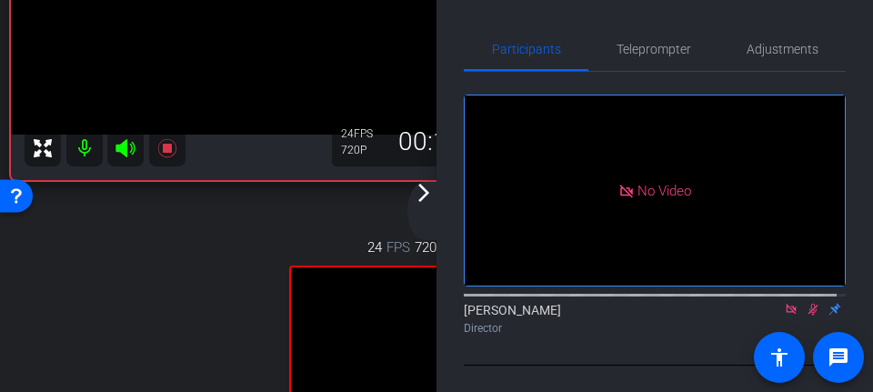
click at [785, 317] on mat-icon at bounding box center [791, 309] width 22 height 16
click at [780, 301] on div at bounding box center [655, 294] width 382 height 15
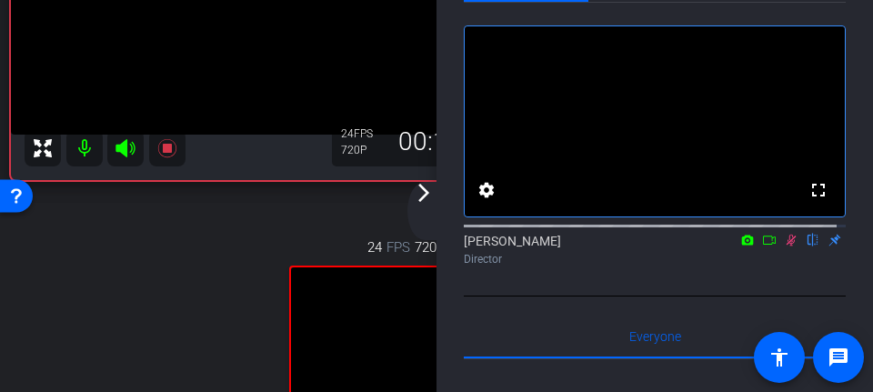
scroll to position [91, 0]
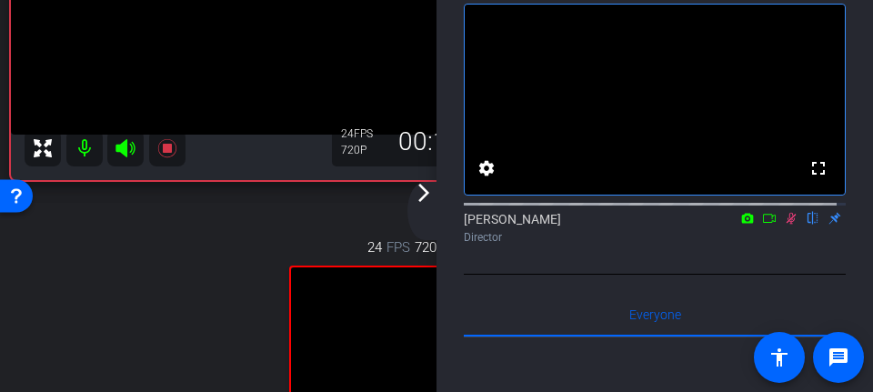
click at [784, 225] on icon at bounding box center [791, 218] width 15 height 13
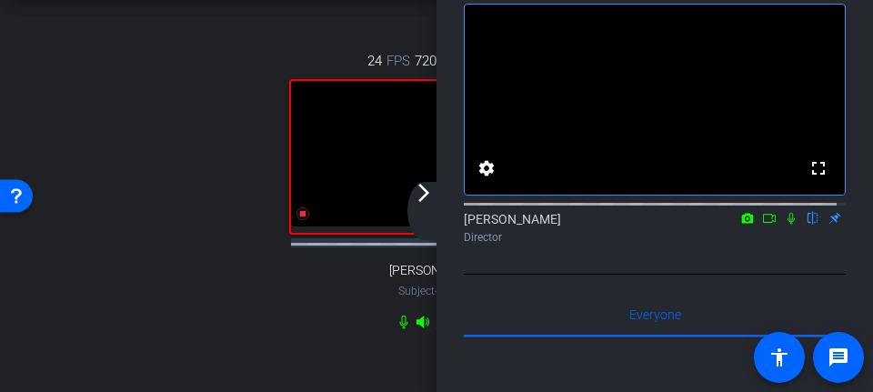
scroll to position [583, 0]
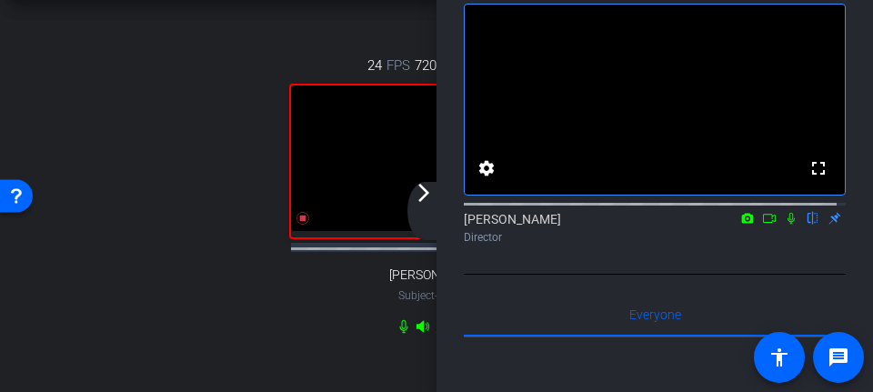
click at [430, 193] on mat-icon "arrow_forward_ios" at bounding box center [424, 193] width 22 height 22
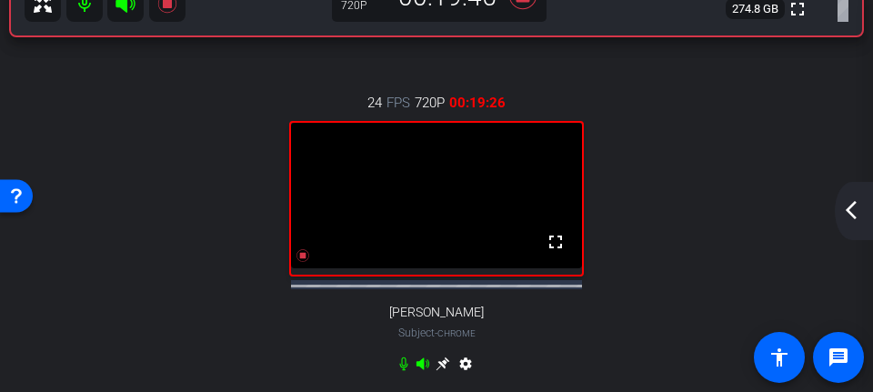
scroll to position [401, 0]
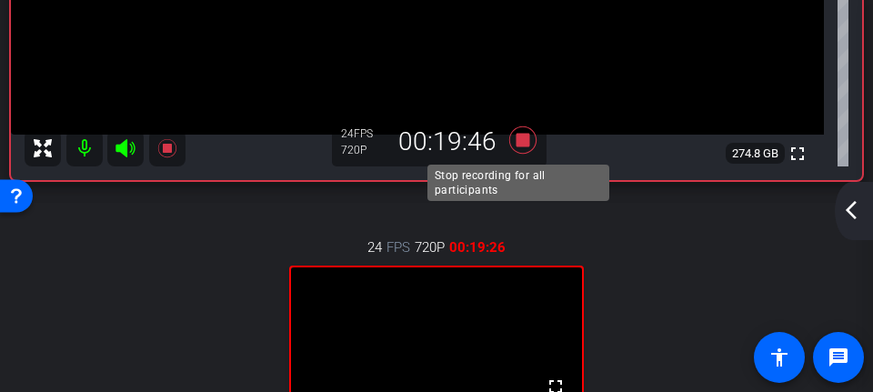
click at [520, 133] on icon at bounding box center [523, 140] width 44 height 33
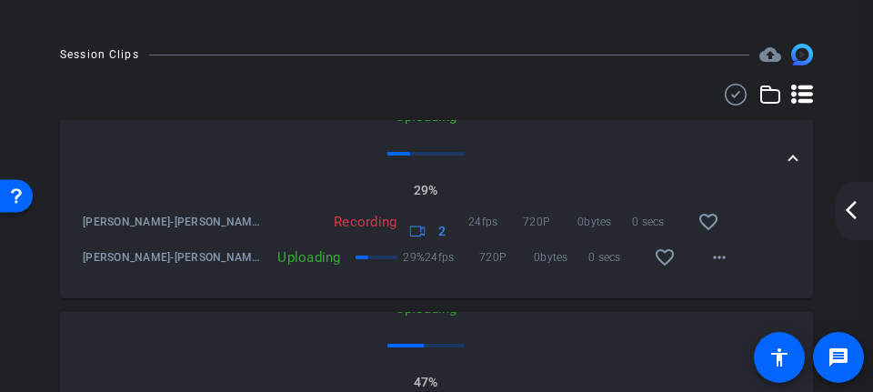
scroll to position [1038, 0]
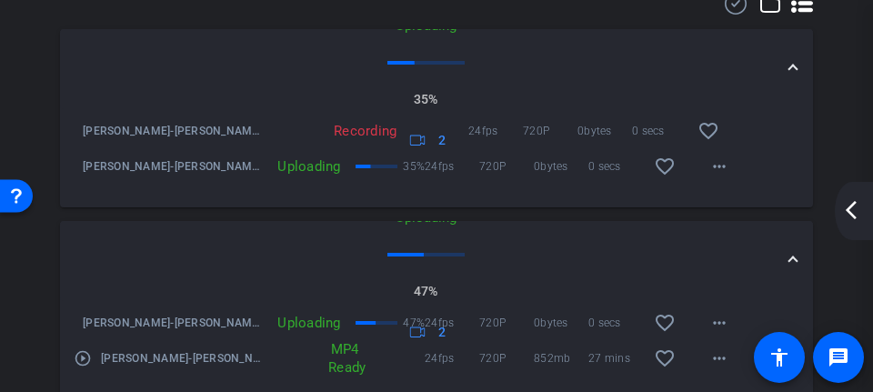
click at [358, 152] on mat-panel-description "Uploading 35% 2" at bounding box center [425, 83] width 699 height 136
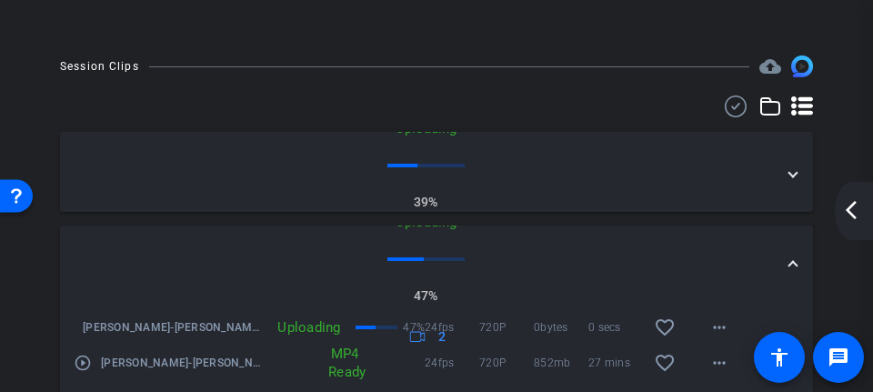
scroll to position [849, 0]
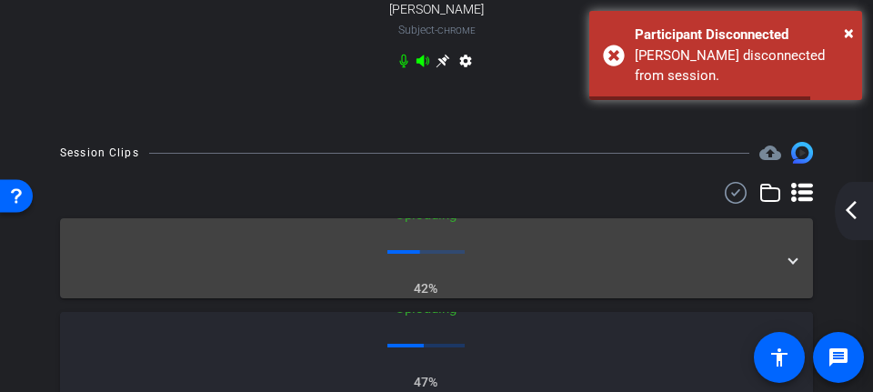
click at [790, 268] on span at bounding box center [793, 258] width 7 height 19
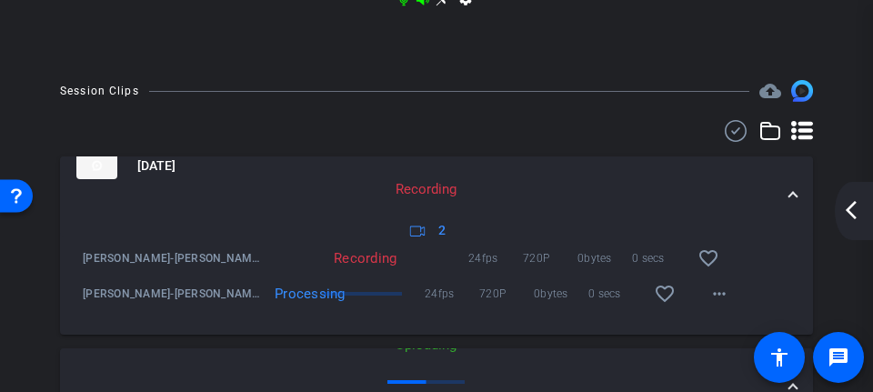
scroll to position [947, 0]
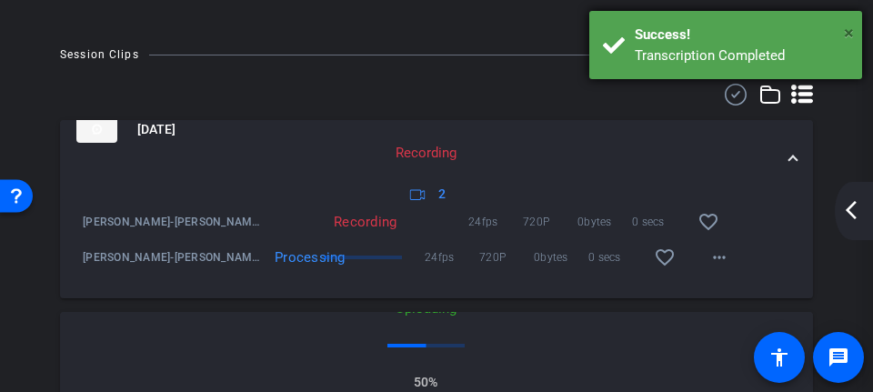
click at [851, 26] on span "×" at bounding box center [849, 33] width 10 height 22
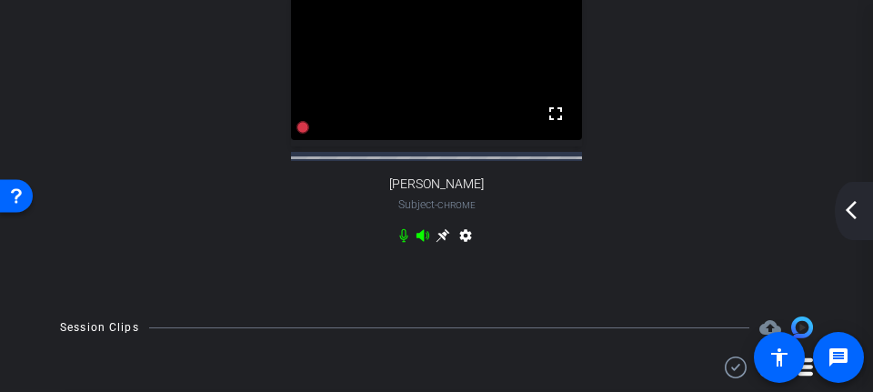
scroll to position [583, 0]
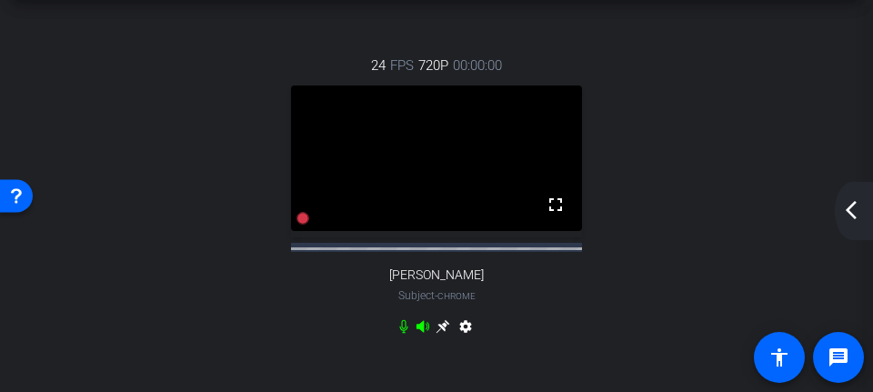
click at [853, 210] on mat-icon "arrow_back_ios_new" at bounding box center [851, 210] width 22 height 22
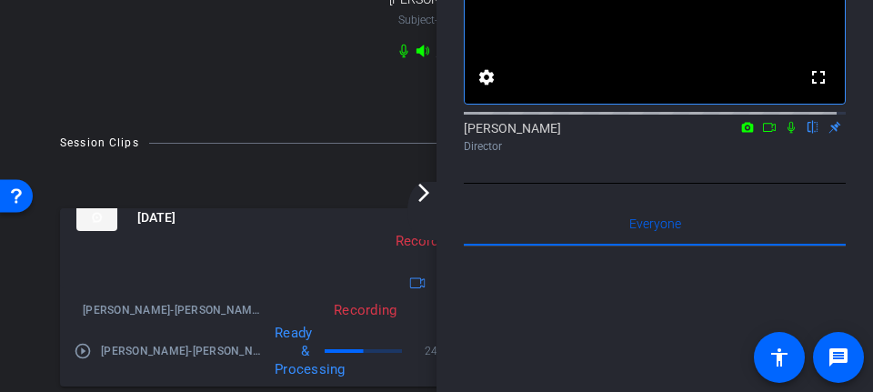
scroll to position [947, 0]
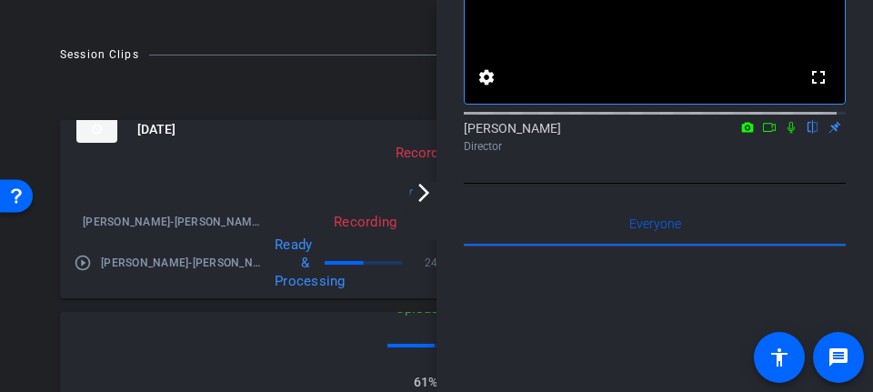
click at [267, 49] on div "arrow_back [PERSON_NAME] Back to project Send invite account_box grid_on settin…" at bounding box center [436, 196] width 873 height 392
click at [430, 196] on mat-icon "arrow_forward_ios" at bounding box center [424, 193] width 22 height 22
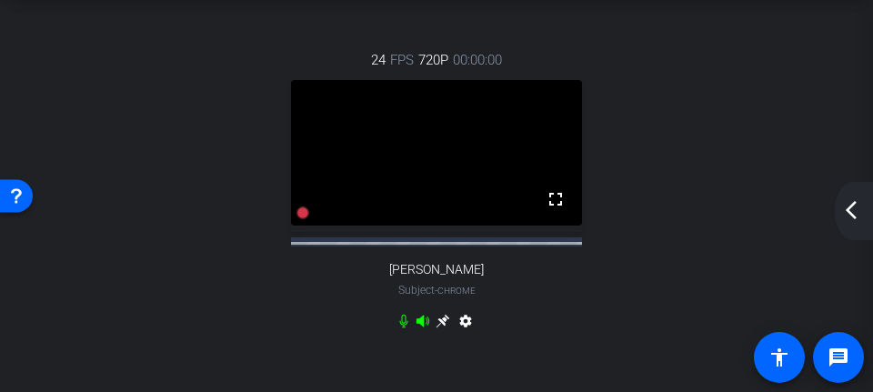
scroll to position [583, 0]
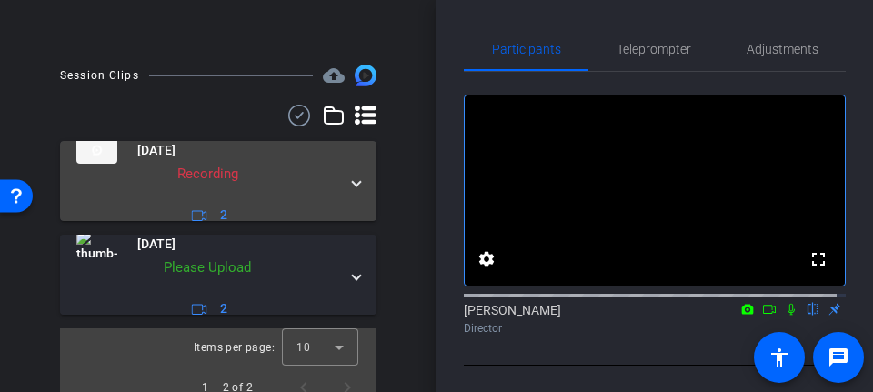
scroll to position [299, 0]
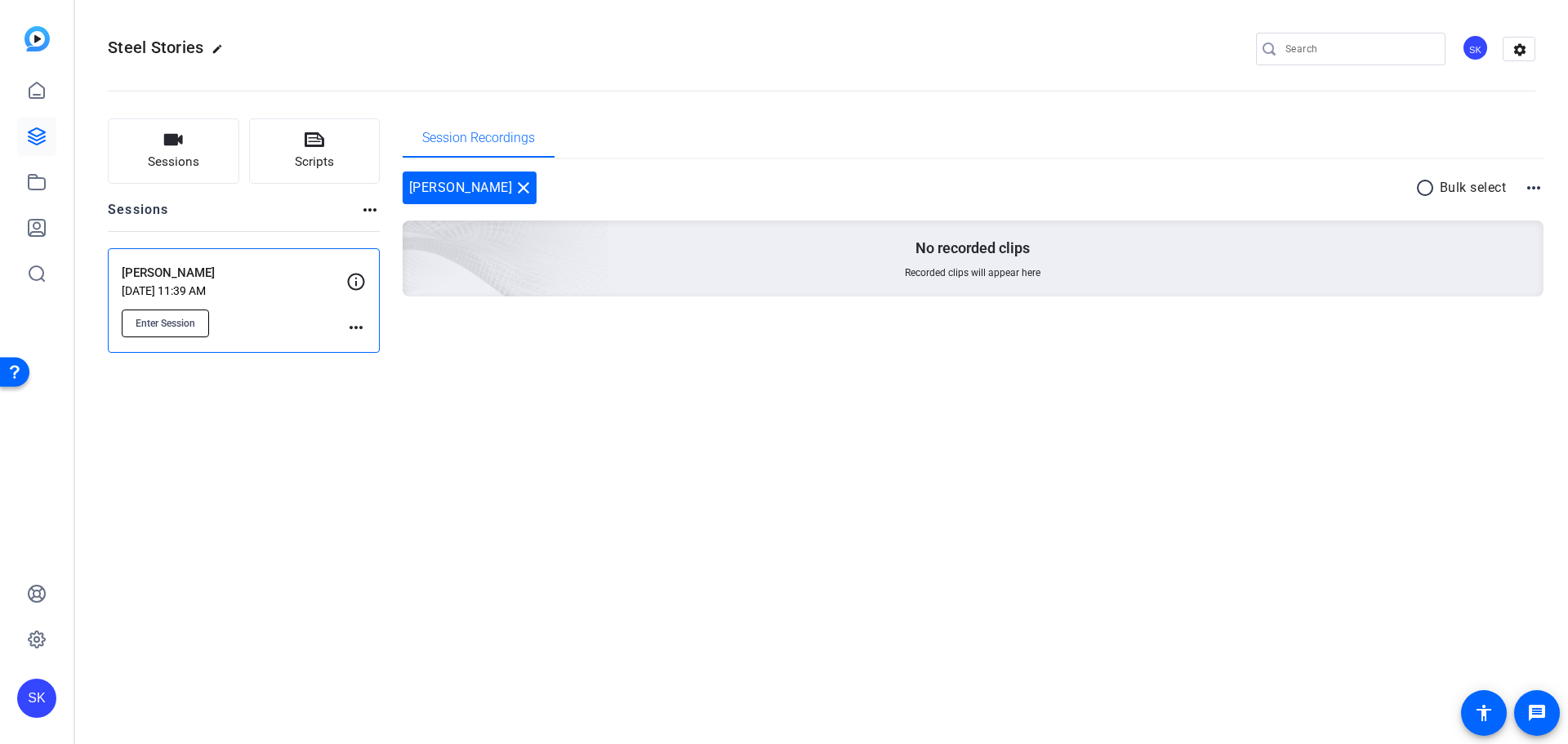
click at [178, 319] on span "Enter Session" at bounding box center [165, 323] width 59 height 13
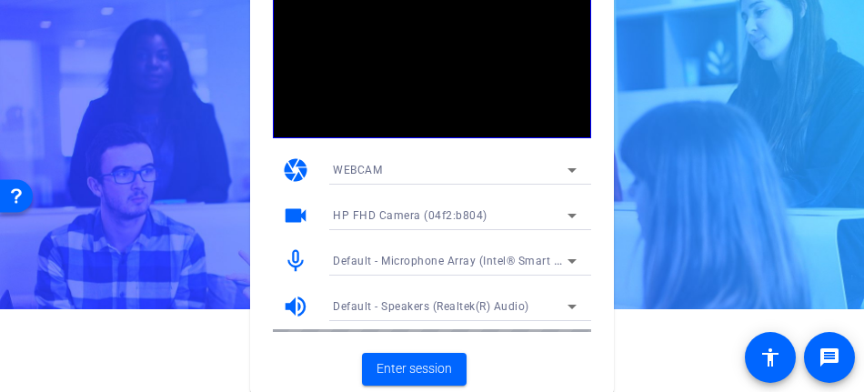
scroll to position [83, 0]
click at [407, 360] on span "Enter session" at bounding box center [414, 368] width 75 height 19
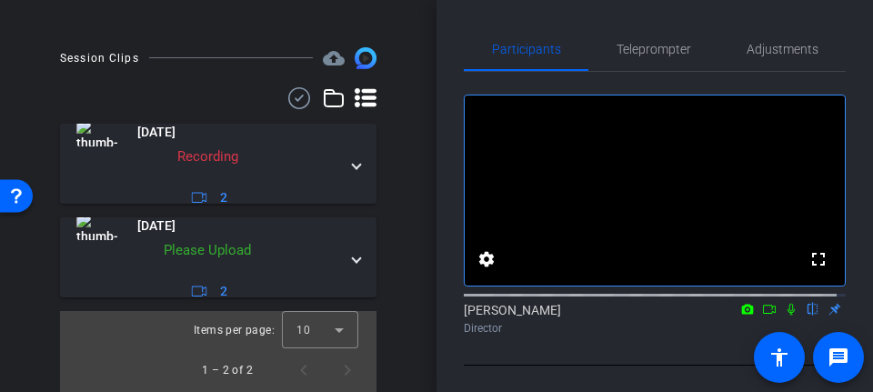
scroll to position [467, 0]
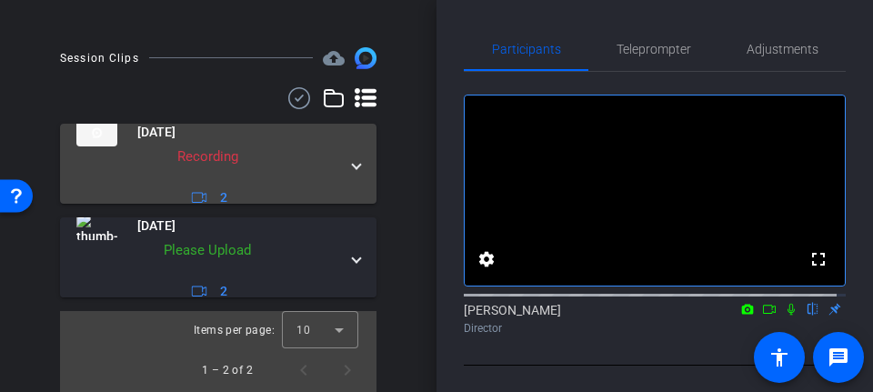
click at [353, 172] on span at bounding box center [356, 163] width 7 height 19
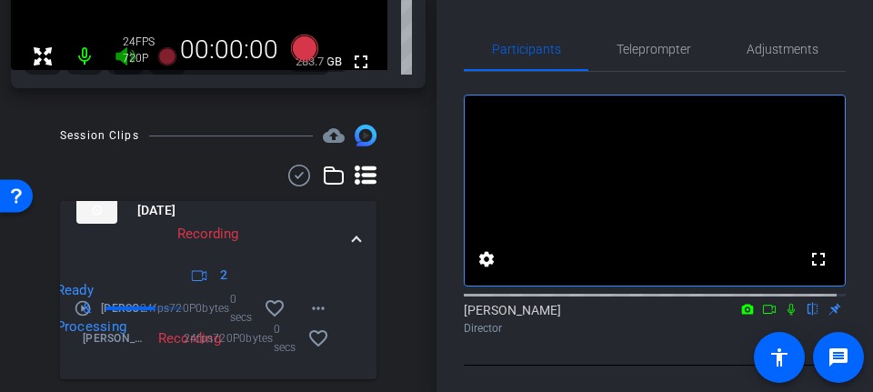
scroll to position [278, 0]
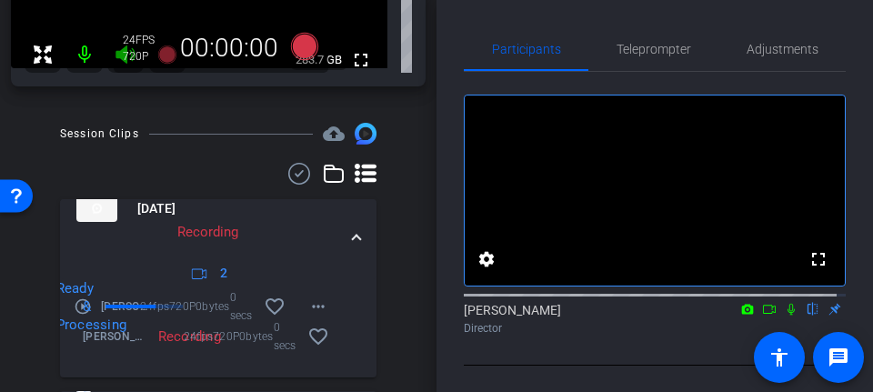
click at [353, 246] on span at bounding box center [356, 239] width 7 height 19
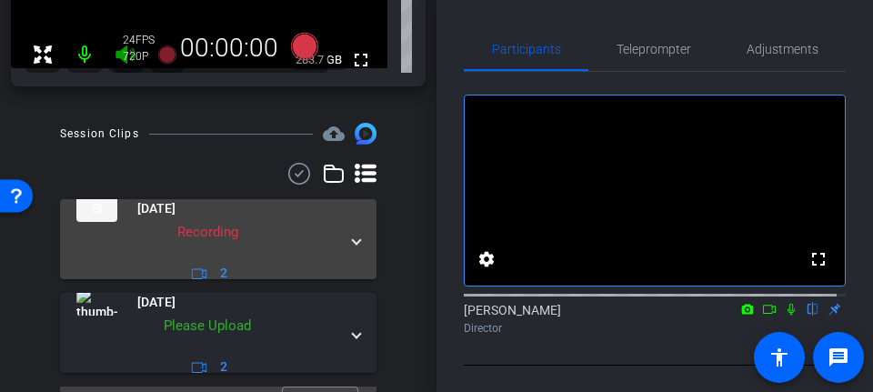
click at [352, 252] on mat-expansion-panel-header "[DATE] Recording 2" at bounding box center [218, 239] width 317 height 80
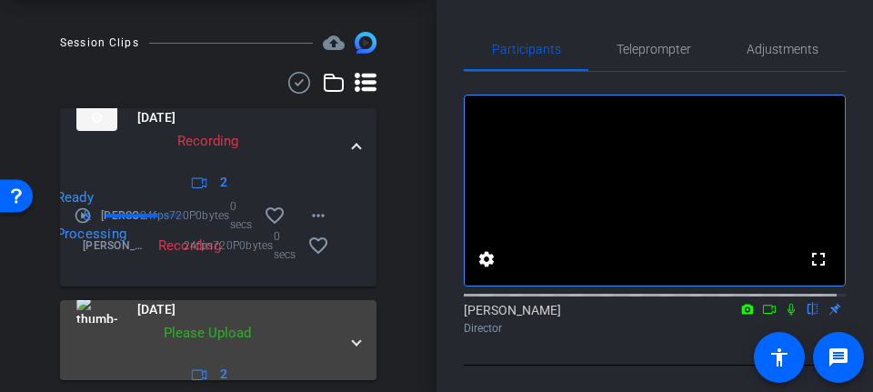
scroll to position [460, 0]
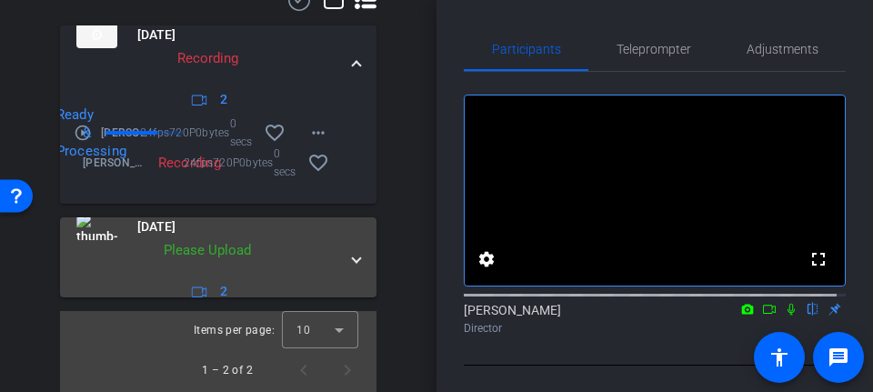
click at [353, 267] on span at bounding box center [356, 257] width 7 height 19
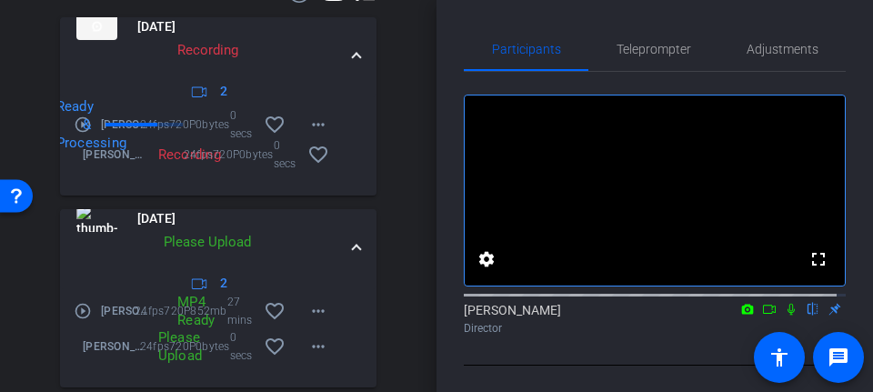
scroll to position [551, 0]
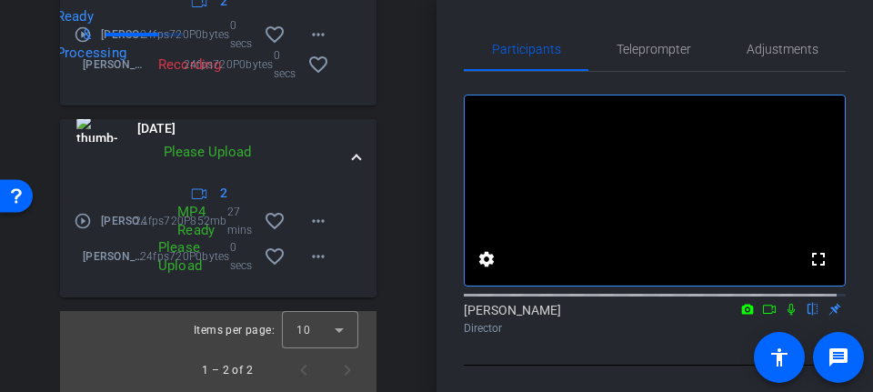
click at [443, 222] on div "Participants Teleprompter Adjustments fullscreen settings Seana Korinko flip Di…" at bounding box center [655, 196] width 437 height 392
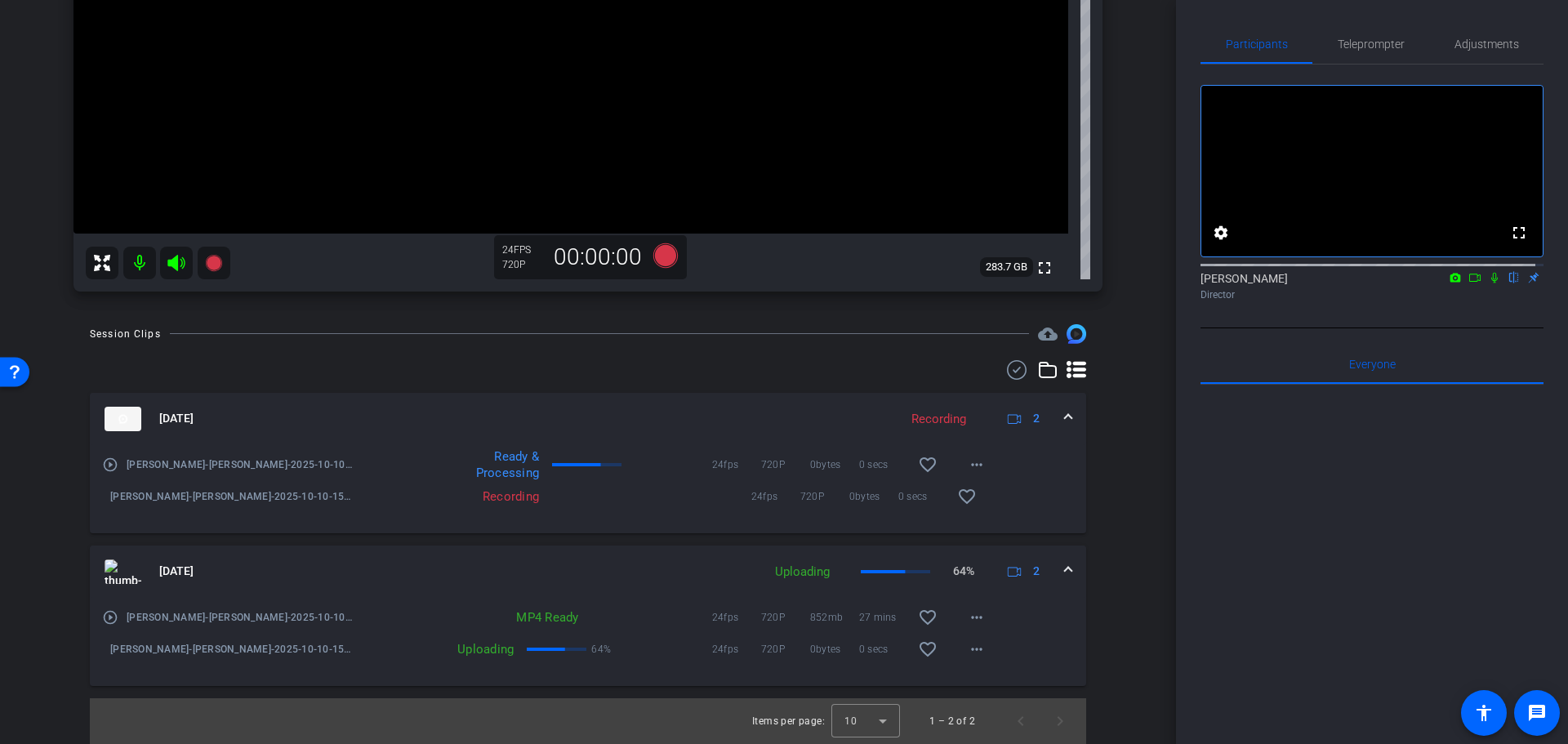
scroll to position [433, 0]
click at [537, 506] on div "Recording 24fps 720P 0bytes 0 secs favorite_border" at bounding box center [675, 496] width 641 height 39
click at [533, 491] on div "Recording" at bounding box center [451, 496] width 193 height 16
click at [1000, 498] on div "play_circle_outline Sarah Tedesco-David Kirkpatrick-2025-10-10-15-39-11-077-0 R…" at bounding box center [588, 489] width 997 height 88
click at [667, 254] on icon at bounding box center [665, 254] width 24 height 24
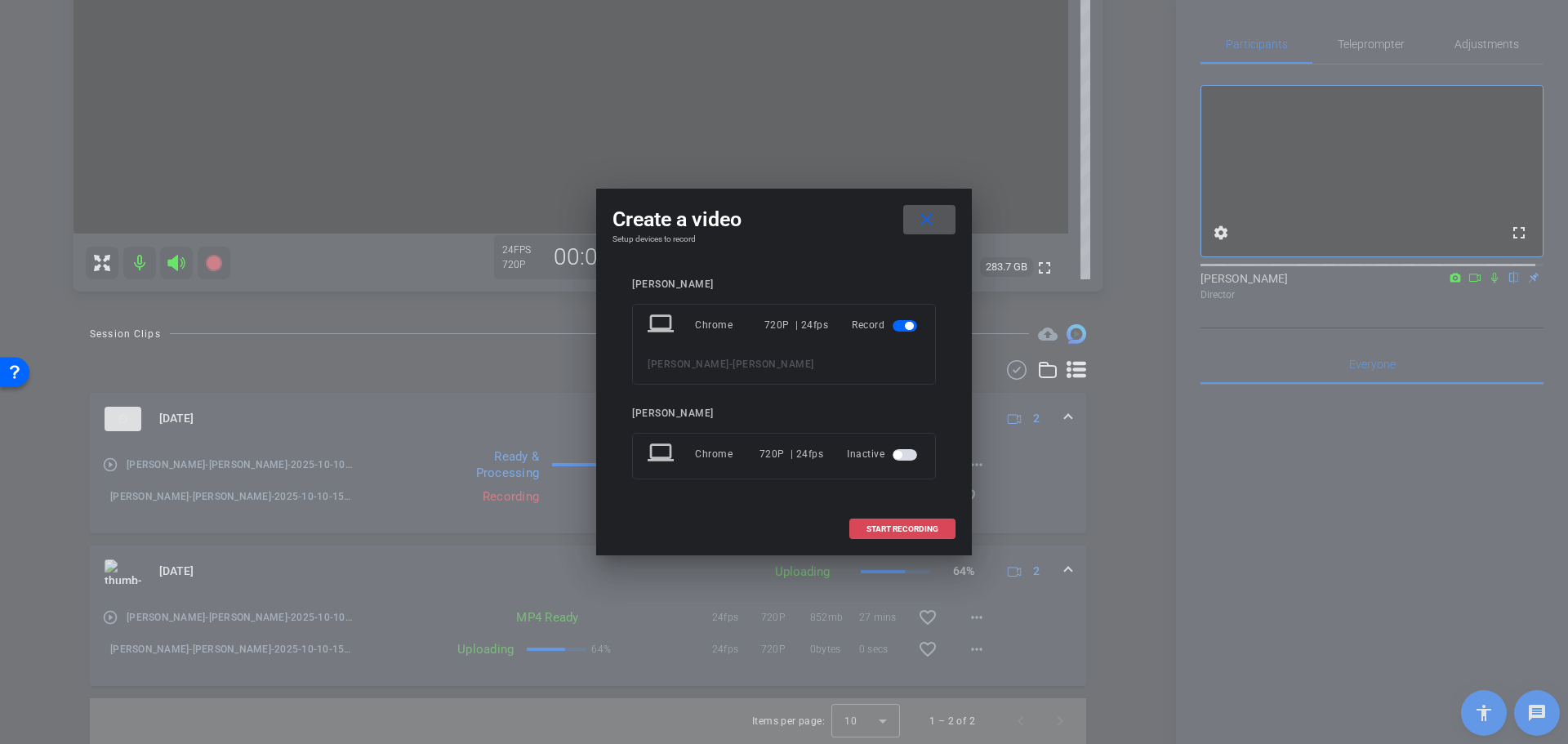
click at [888, 529] on span "START RECORDING" at bounding box center [903, 529] width 72 height 8
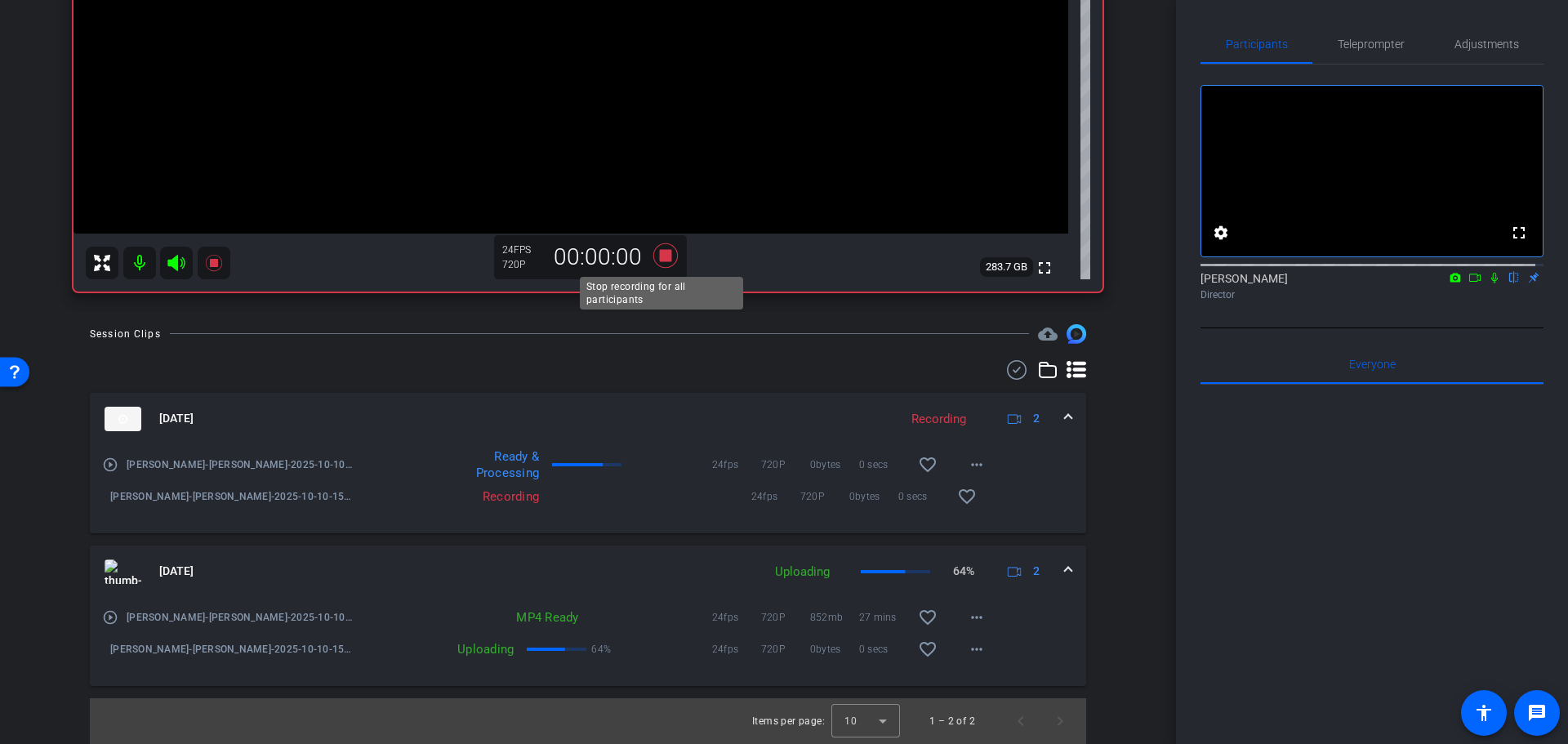
click at [656, 255] on icon at bounding box center [665, 254] width 24 height 24
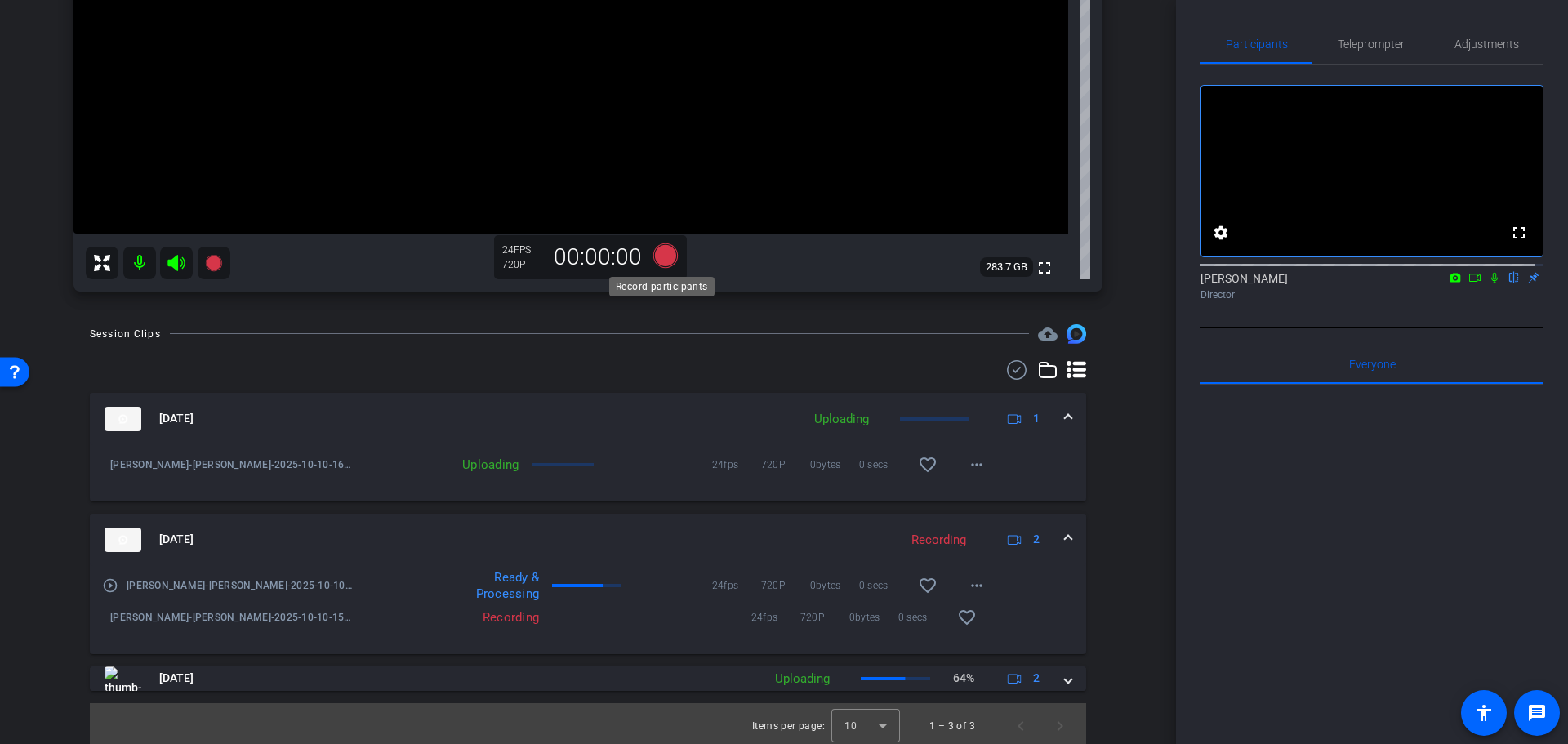
click at [658, 258] on icon at bounding box center [665, 254] width 24 height 24
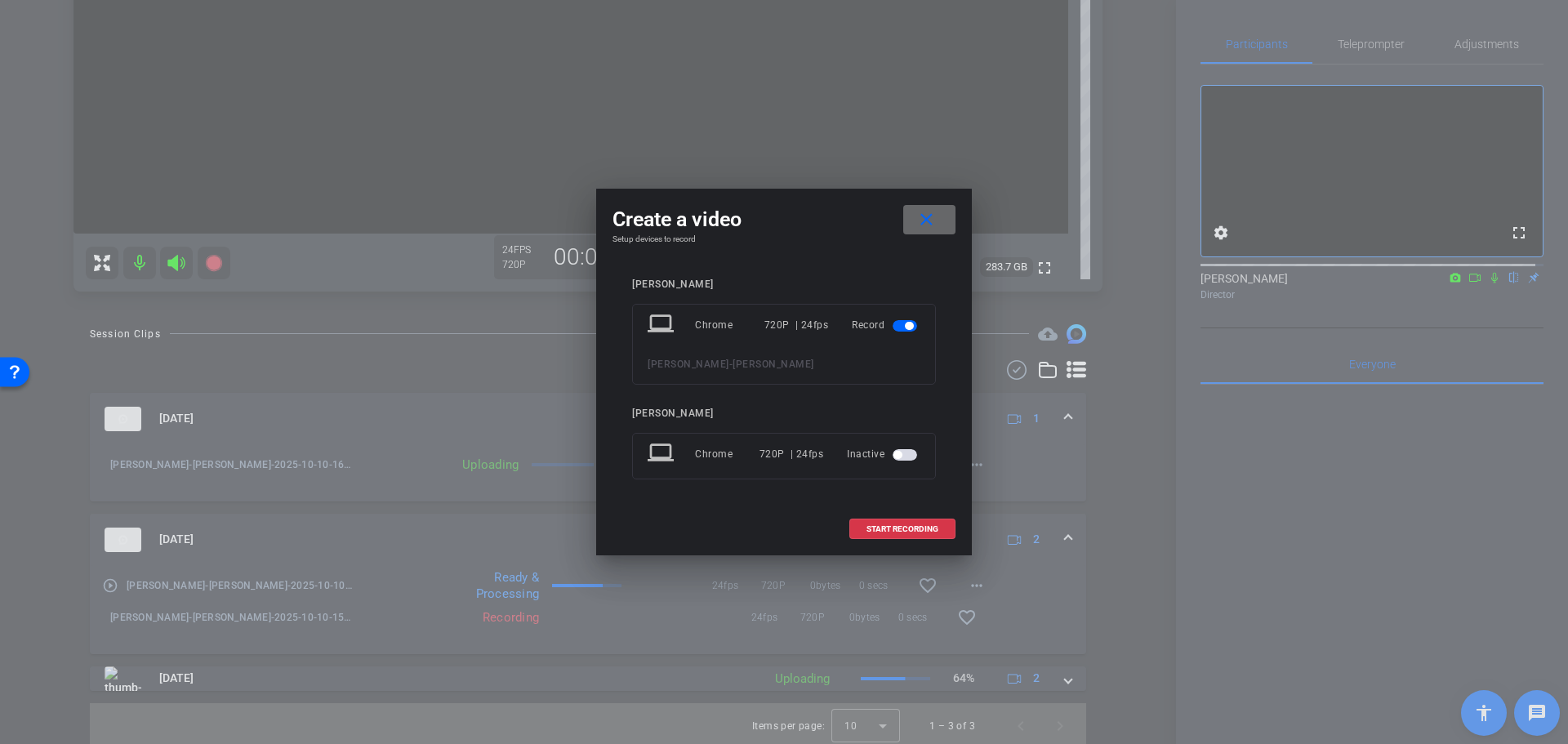
click at [936, 211] on mat-icon "close" at bounding box center [927, 220] width 21 height 21
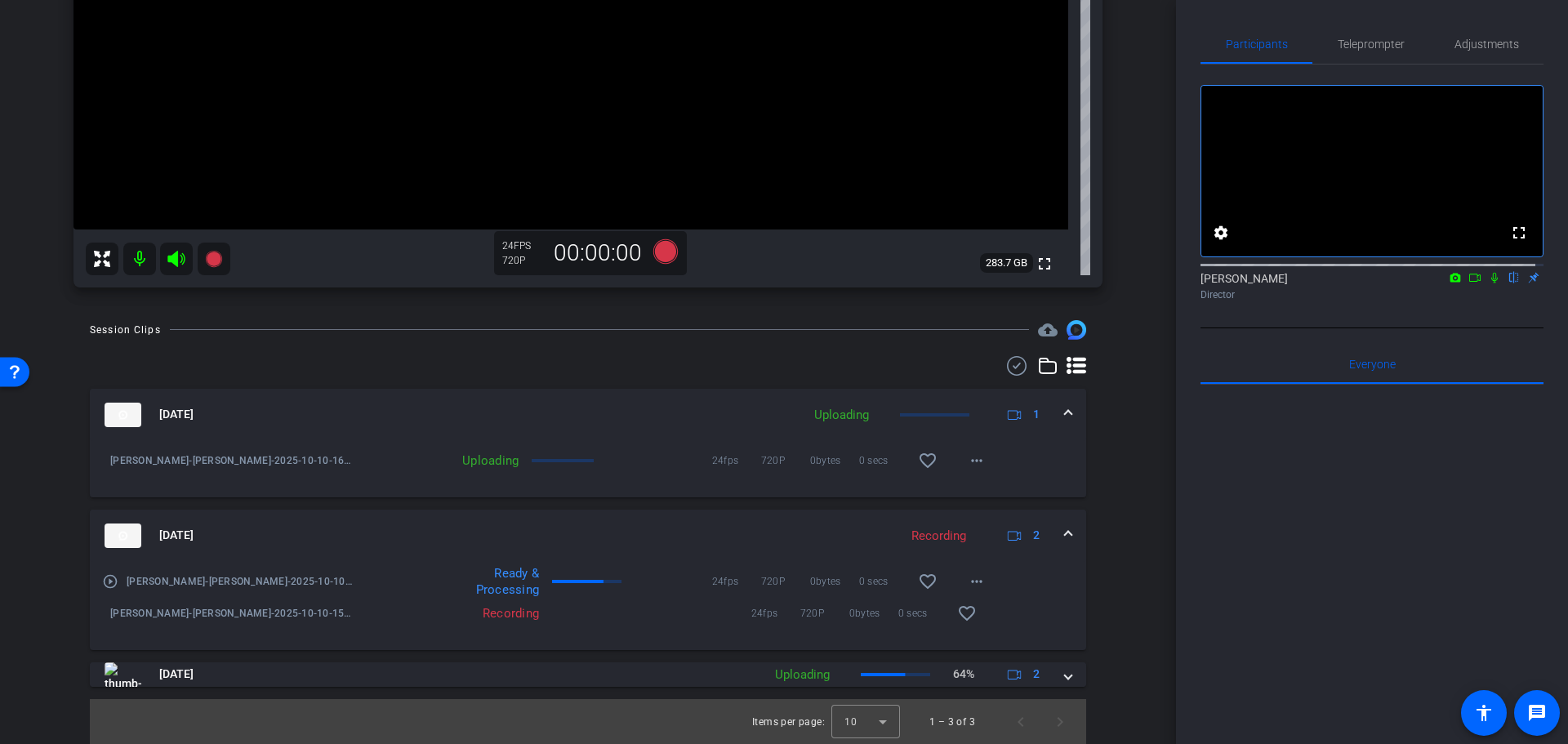
scroll to position [438, 0]
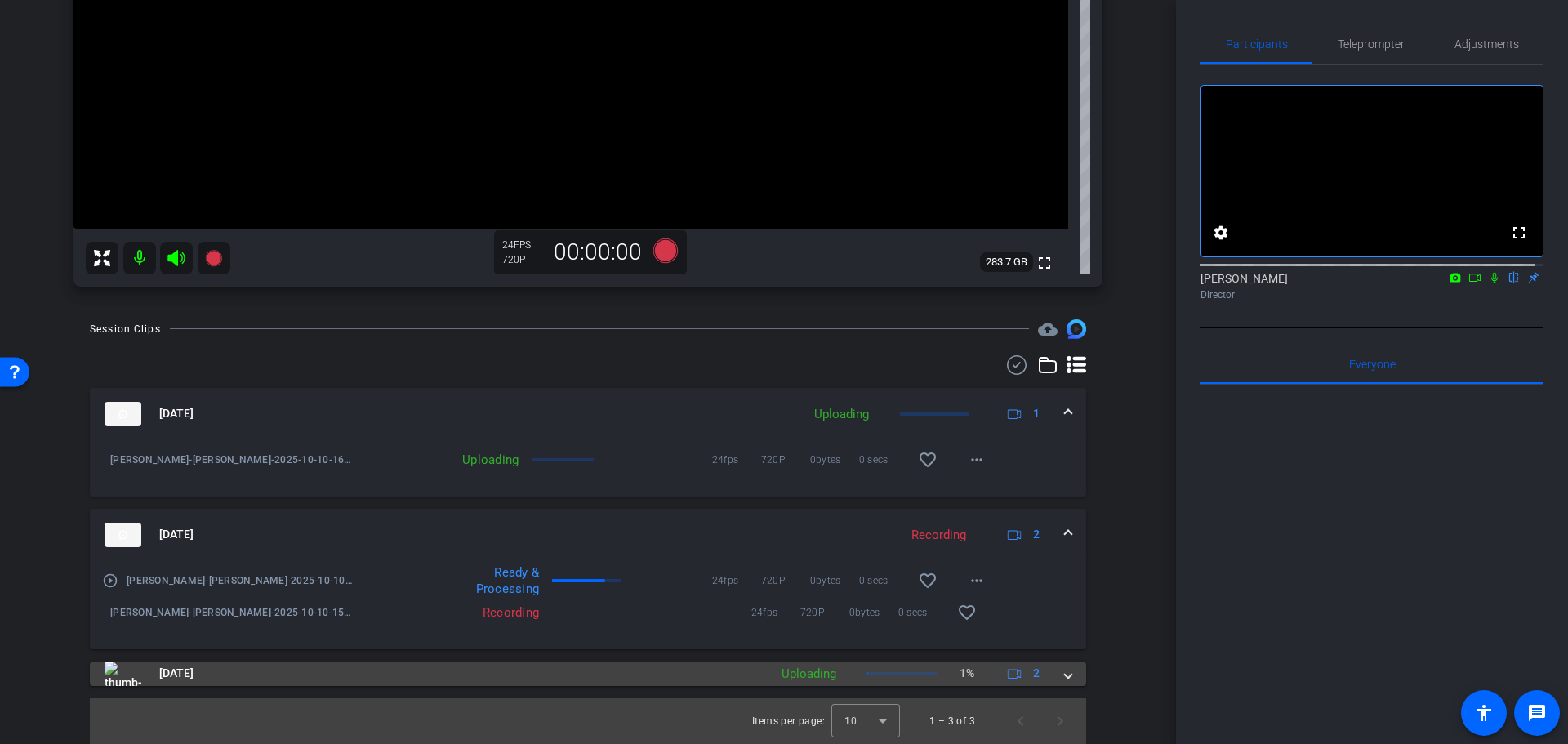
click at [1065, 679] on span at bounding box center [1068, 672] width 6 height 17
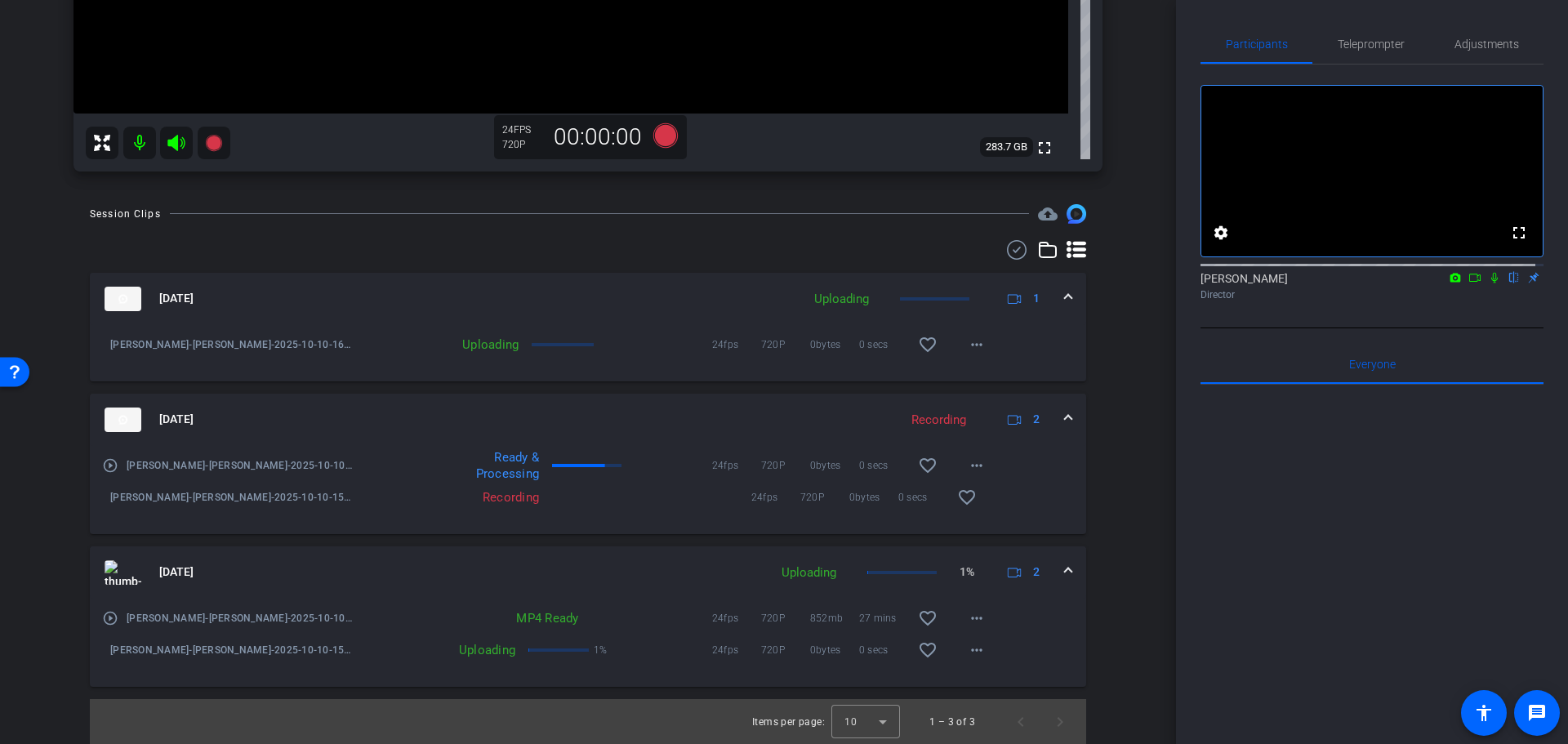
scroll to position [555, 0]
click at [1468, 284] on icon at bounding box center [1475, 277] width 13 height 12
click at [1508, 284] on icon at bounding box center [1514, 277] width 13 height 12
click at [1106, 612] on div "Session Clips cloud_upload Oct 10, 2025 Uploading 1 Sarah Tedesco-Sarah Tedesco…" at bounding box center [587, 473] width 1095 height 540
click at [1056, 293] on div "Oct 10, 2025 Uploading 1" at bounding box center [585, 297] width 961 height 24
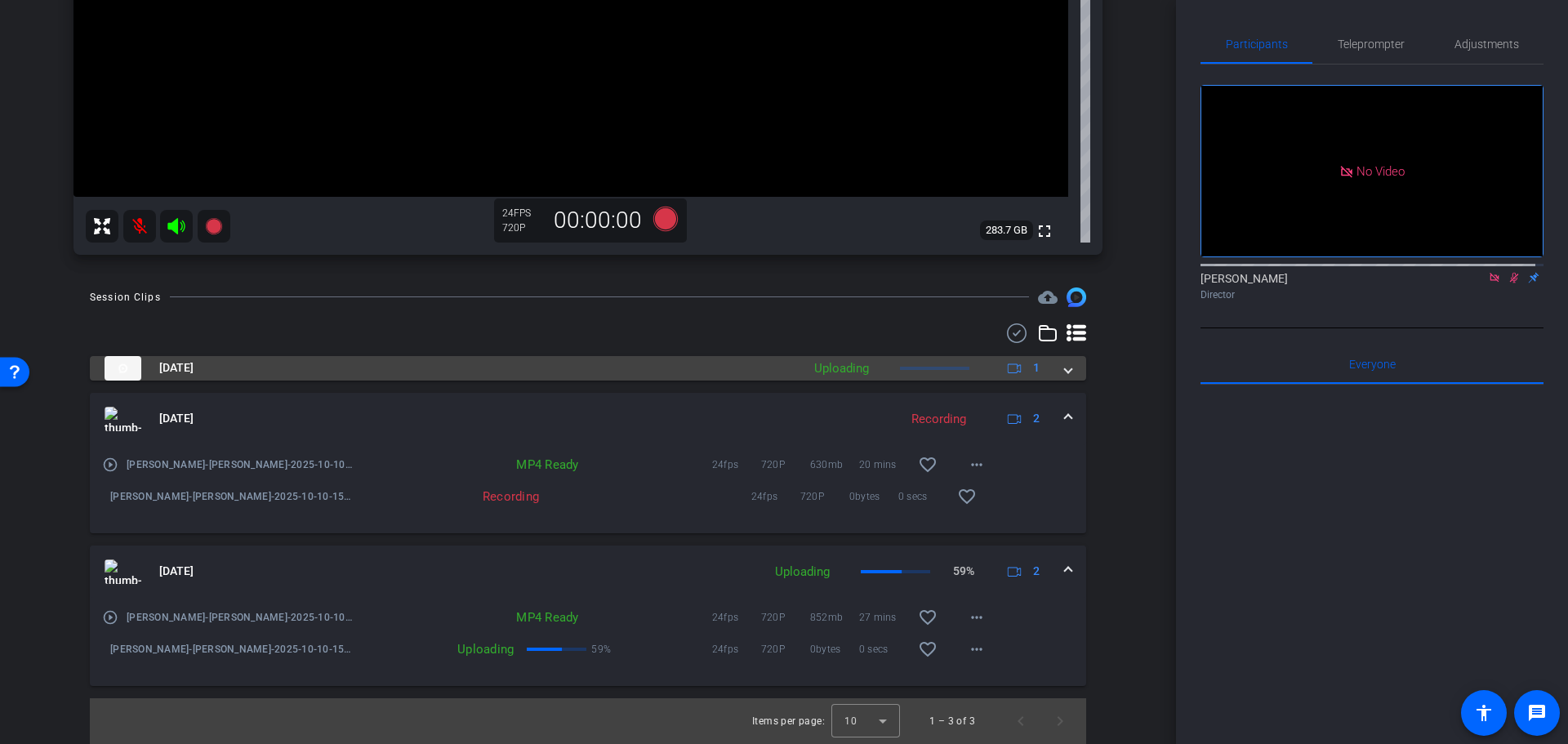
scroll to position [470, 0]
click at [1063, 365] on mat-expansion-panel-header "Oct 10, 2025 Uploading 1" at bounding box center [588, 368] width 997 height 24
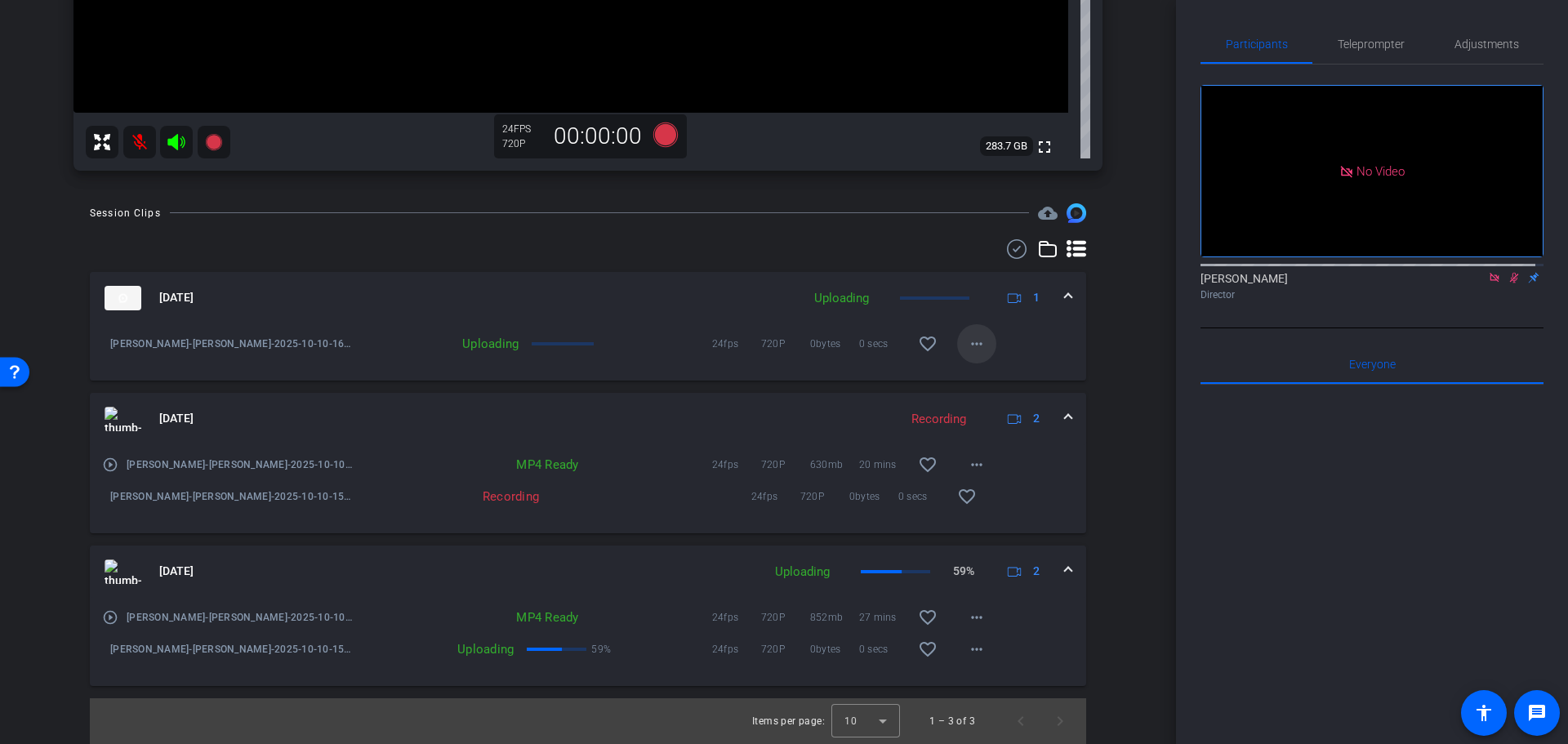
scroll to position [555, 0]
click at [967, 344] on mat-icon "more_horiz" at bounding box center [977, 344] width 20 height 20
click at [460, 337] on div at bounding box center [784, 372] width 1568 height 744
